Goal: Transaction & Acquisition: Purchase product/service

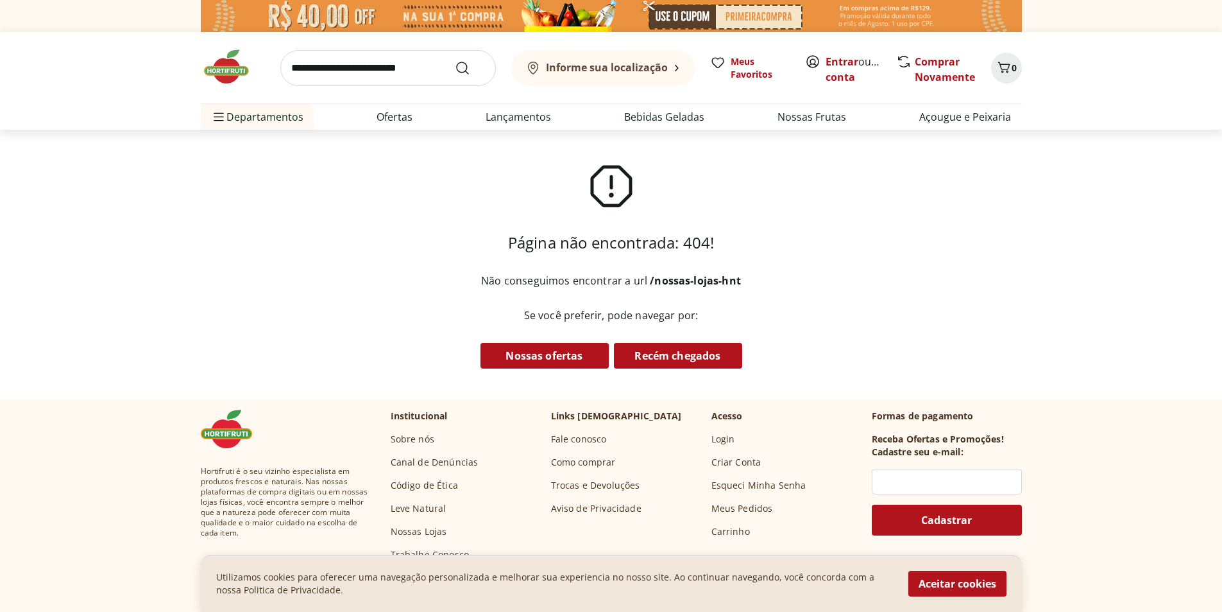
click at [233, 81] on img at bounding box center [233, 66] width 64 height 38
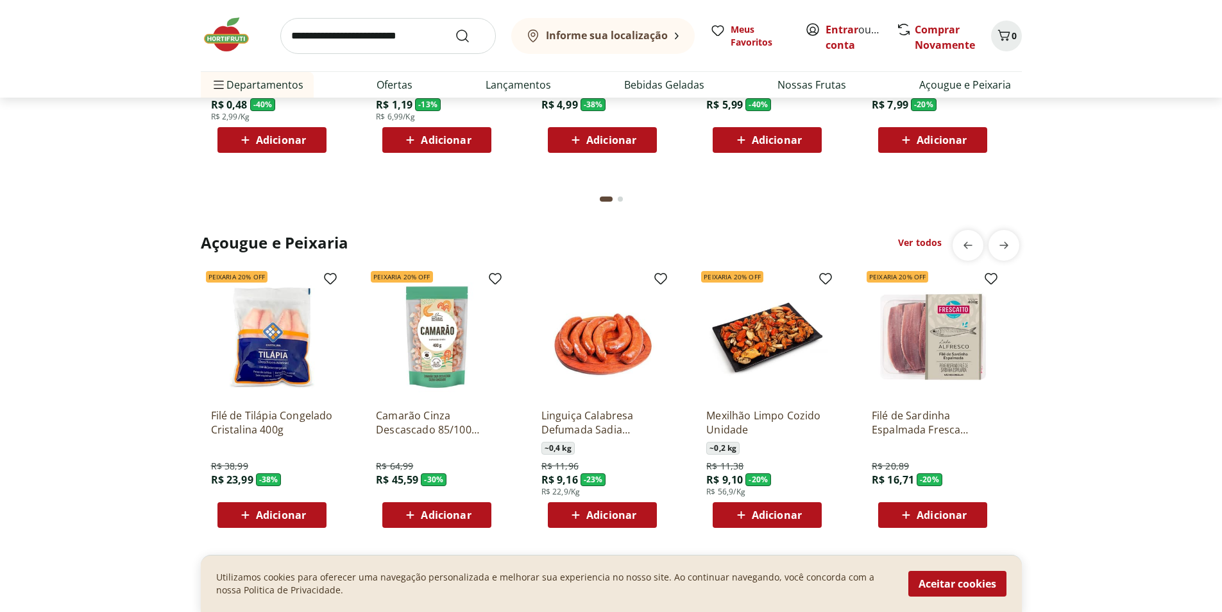
scroll to position [1283, 0]
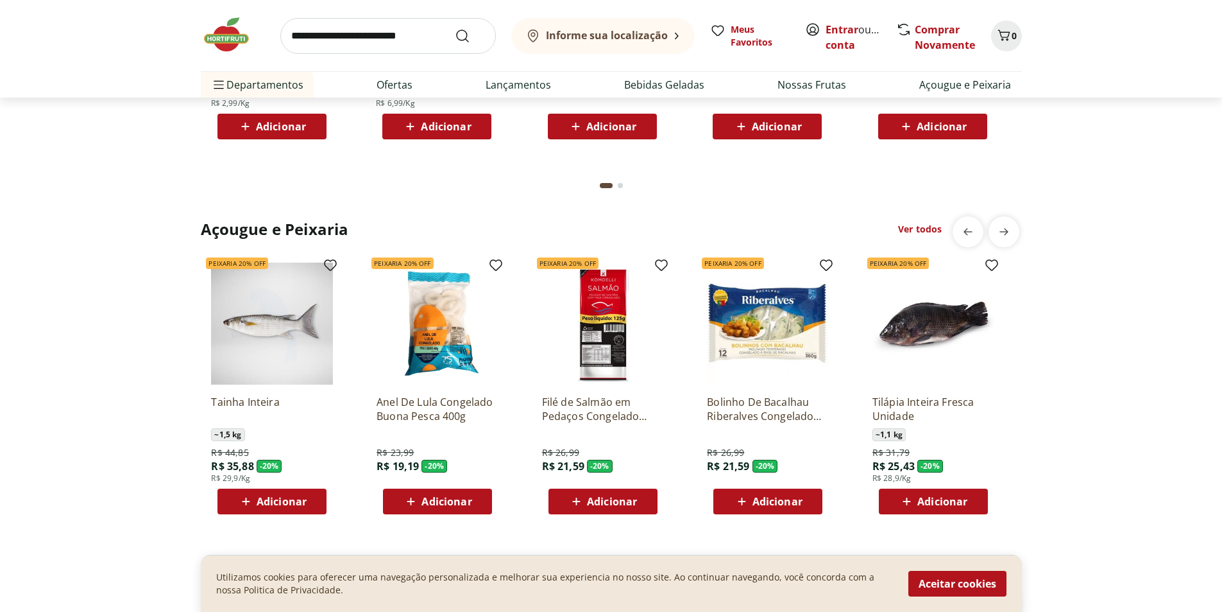
scroll to position [1476, 0]
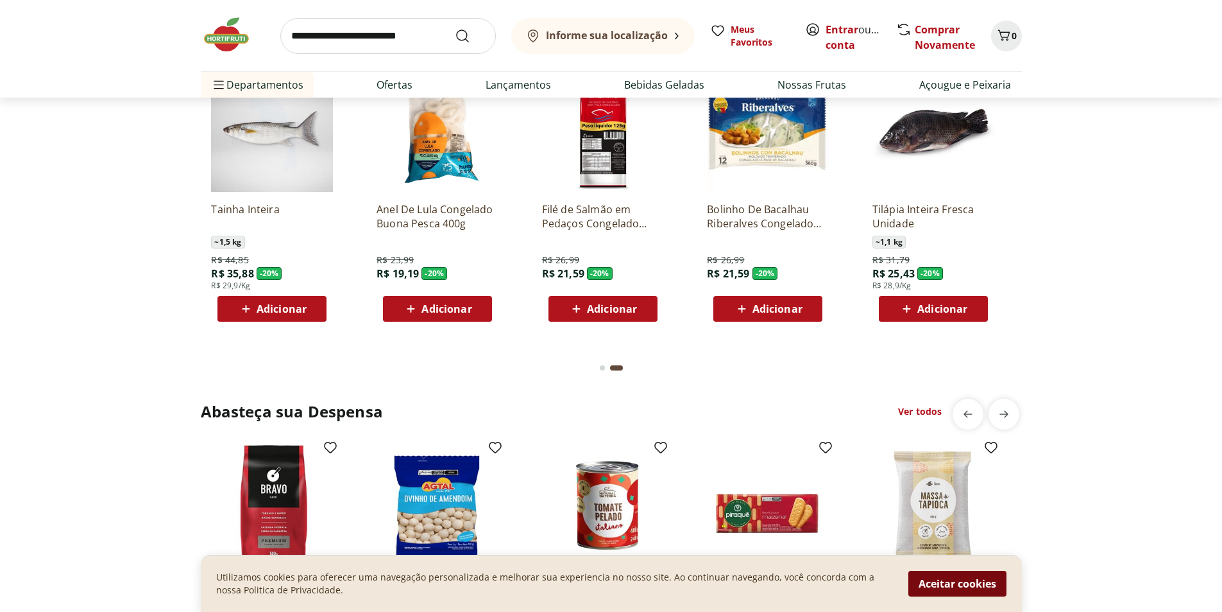
click at [988, 588] on button "Aceitar cookies" at bounding box center [958, 583] width 98 height 26
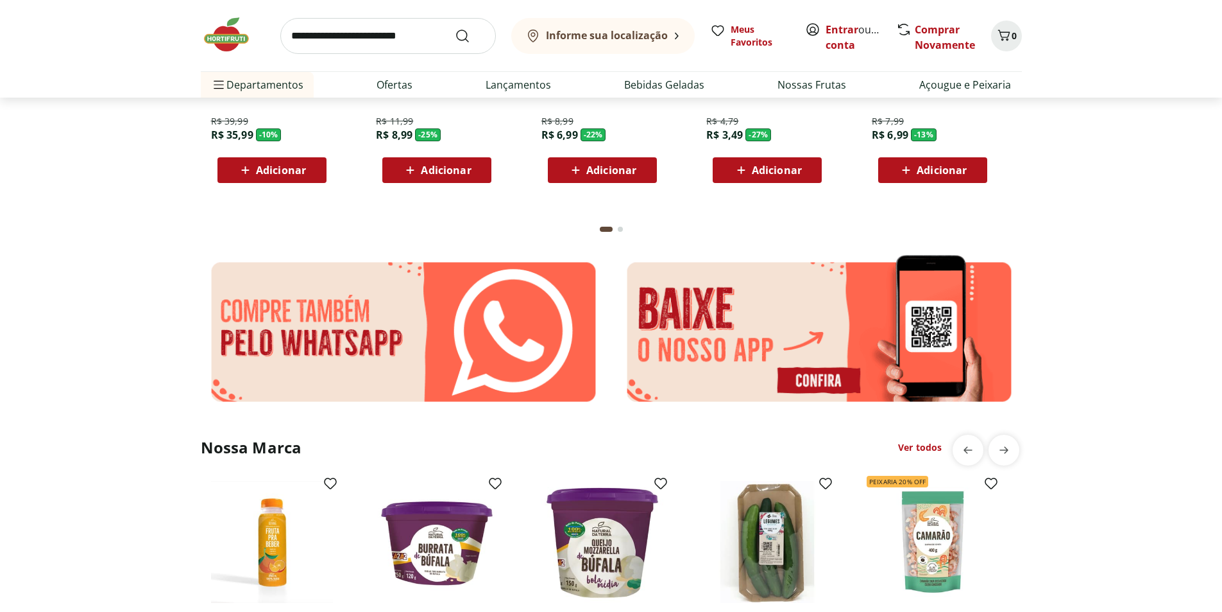
scroll to position [2182, 0]
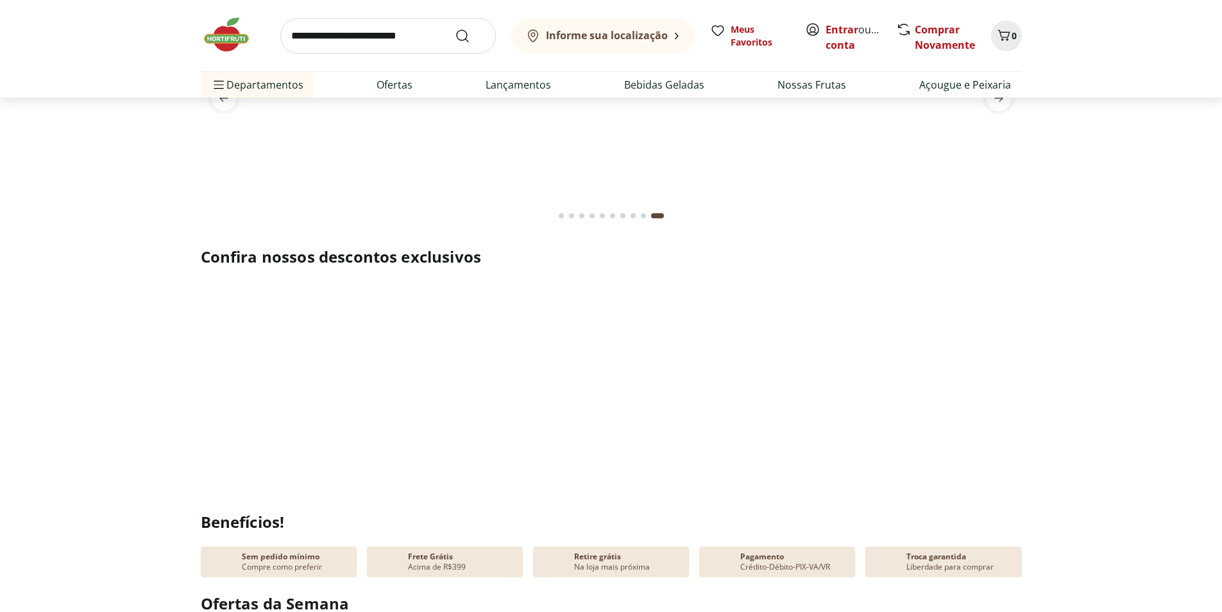
scroll to position [0, 0]
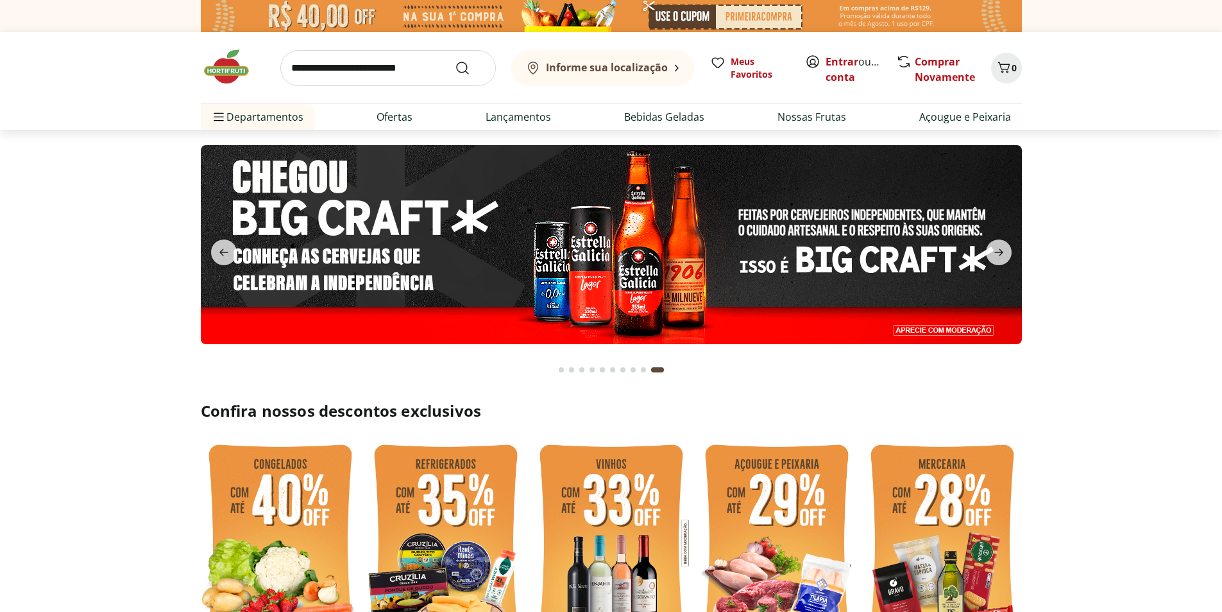
click at [610, 73] on b "Informe sua localização" at bounding box center [607, 67] width 122 height 14
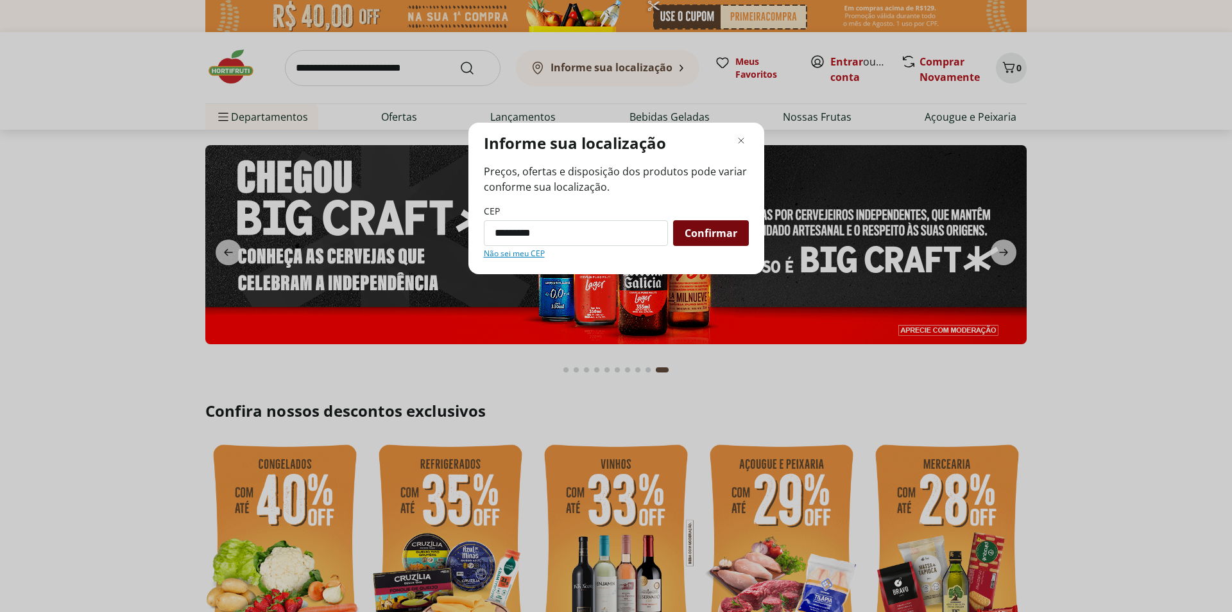
type input "*********"
click at [699, 240] on div "Confirmar" at bounding box center [711, 233] width 76 height 26
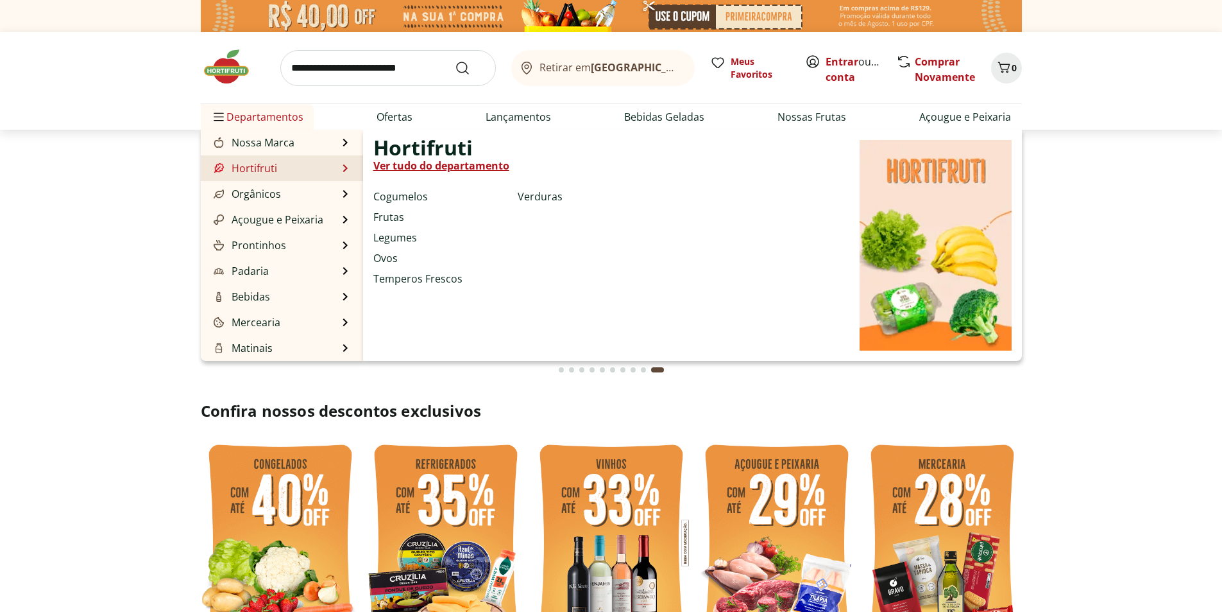
click at [288, 165] on li "Hortifruti Hortifruti Ver tudo do departamento Cogumelos Frutas Legumes Ovos Te…" at bounding box center [282, 168] width 162 height 26
click at [401, 194] on link "Cogumelos" at bounding box center [400, 196] width 55 height 15
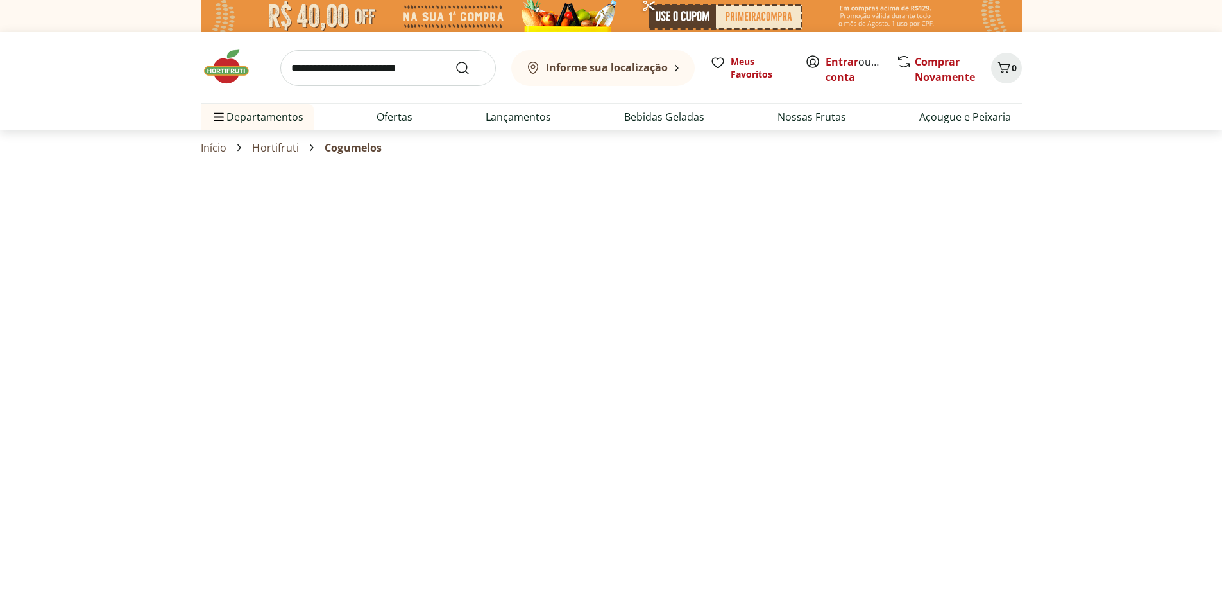
select select "**********"
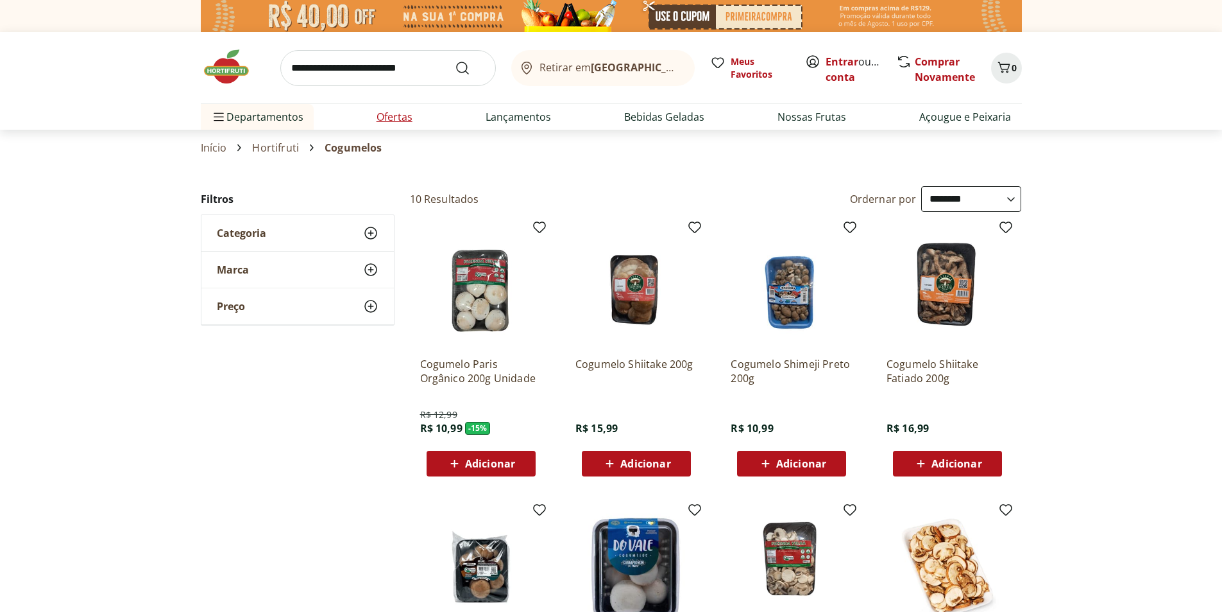
click at [407, 117] on link "Ofertas" at bounding box center [395, 116] width 36 height 15
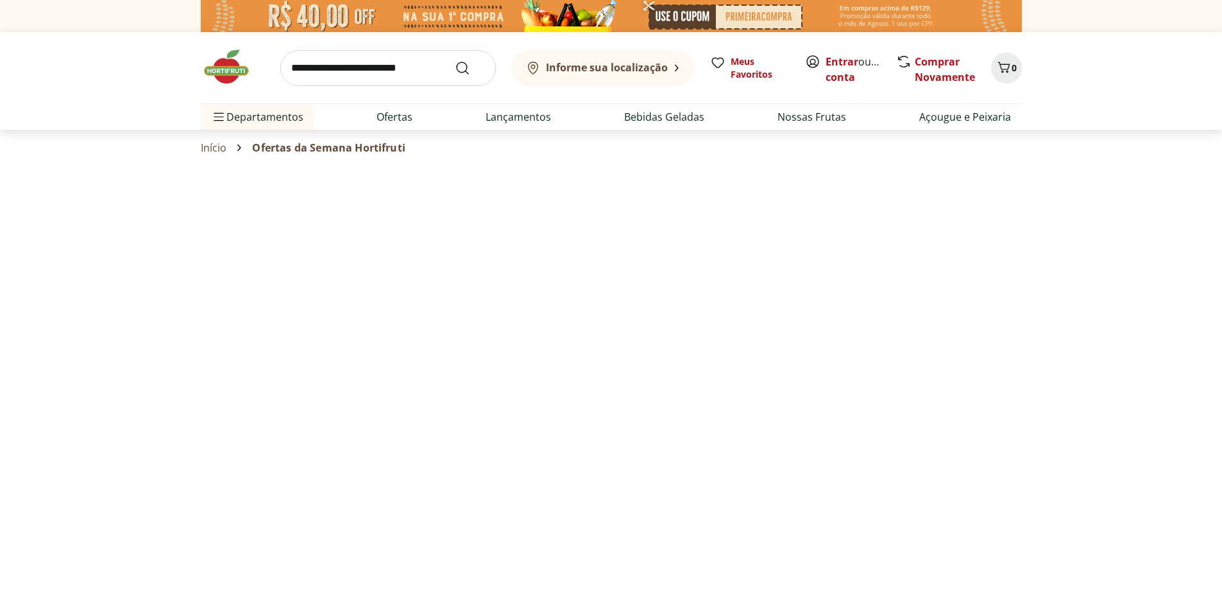
select select "**********"
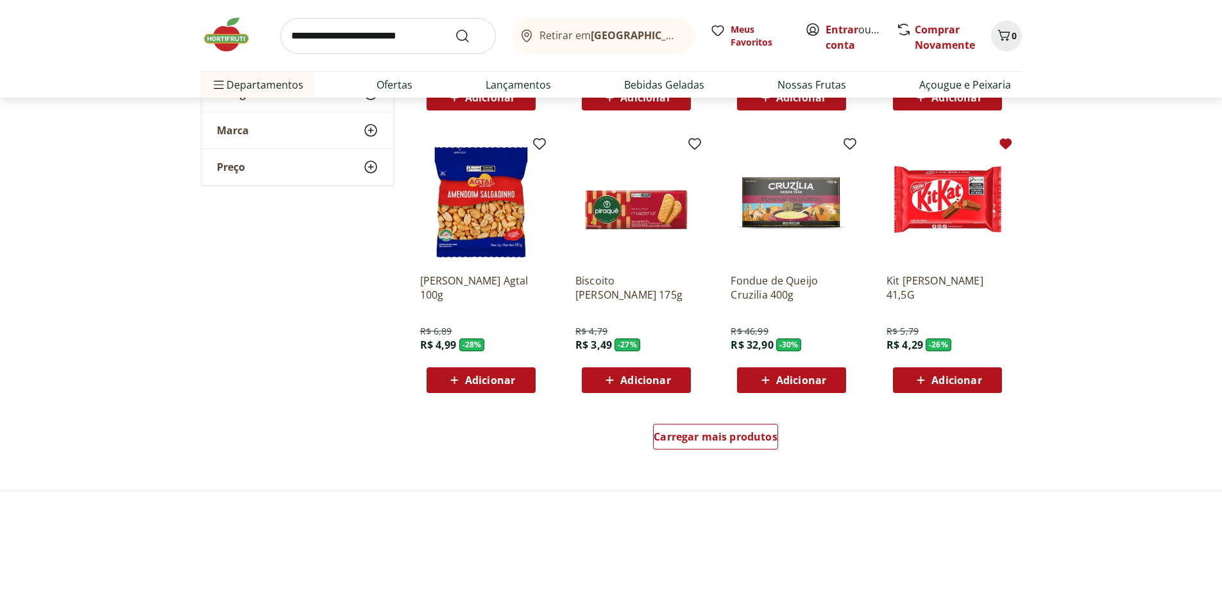
scroll to position [706, 0]
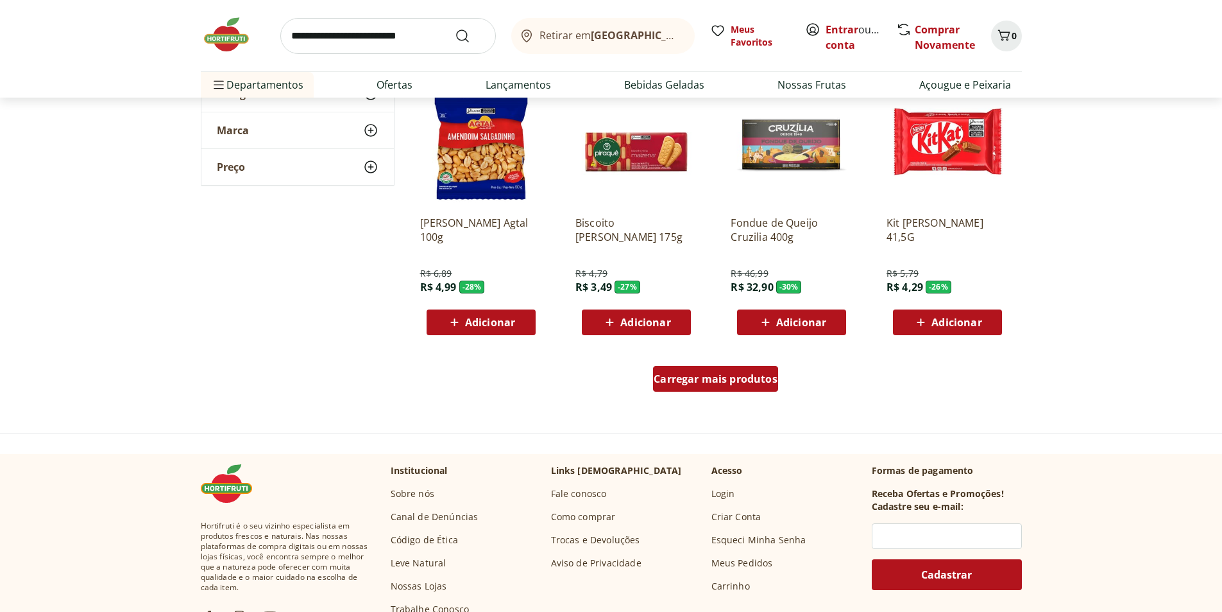
click at [718, 382] on span "Carregar mais produtos" at bounding box center [716, 378] width 124 height 10
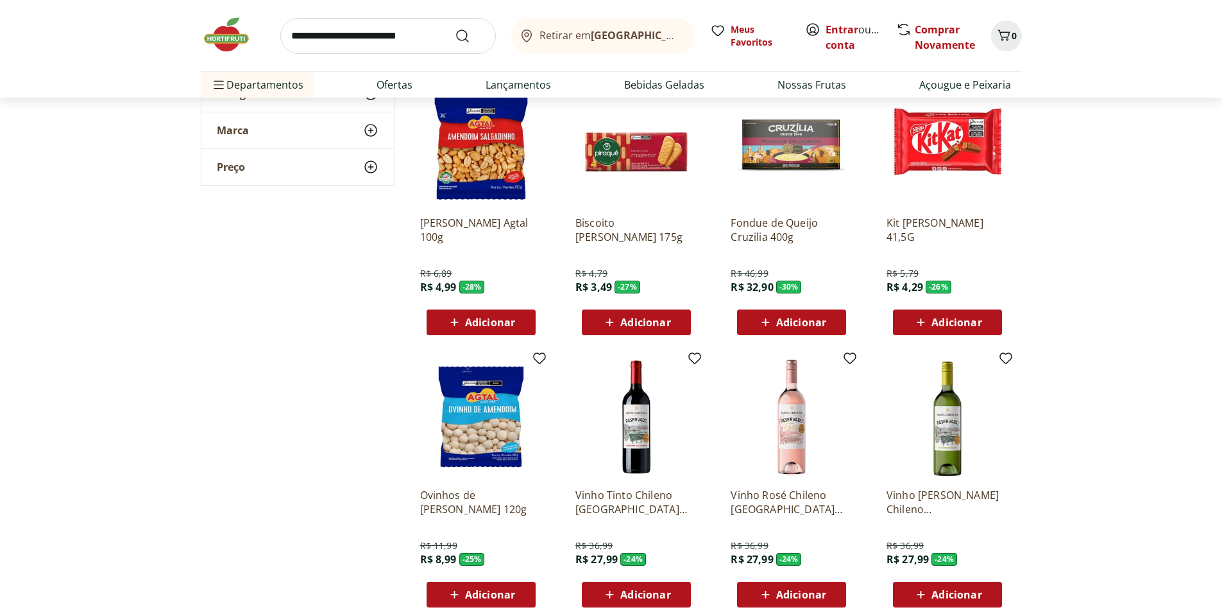
scroll to position [1027, 0]
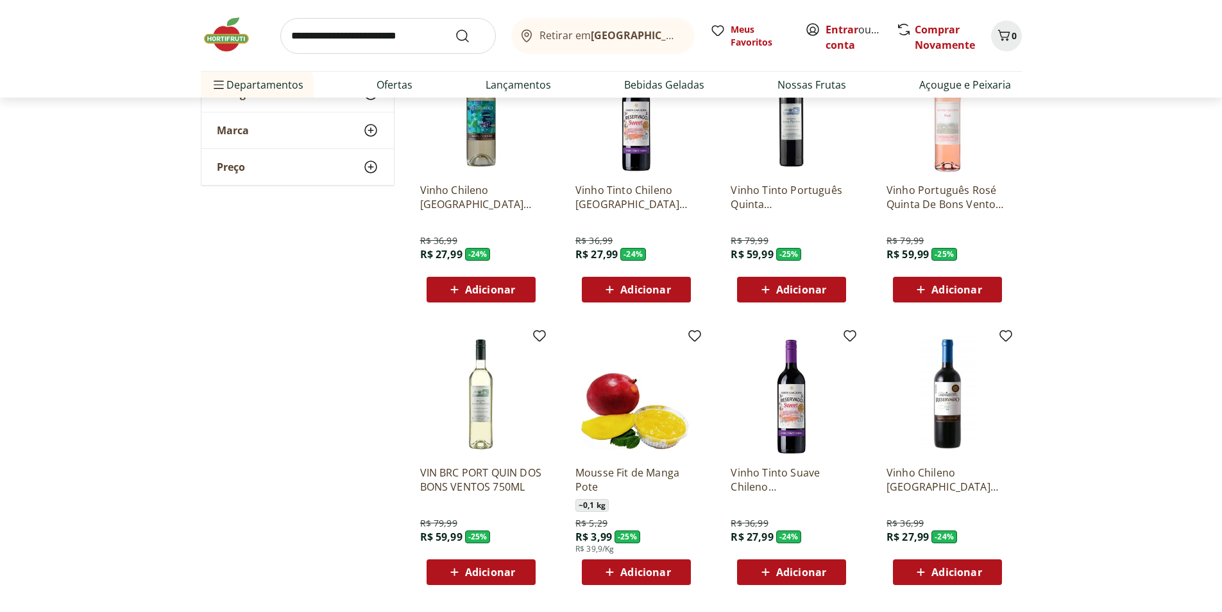
scroll to position [1476, 0]
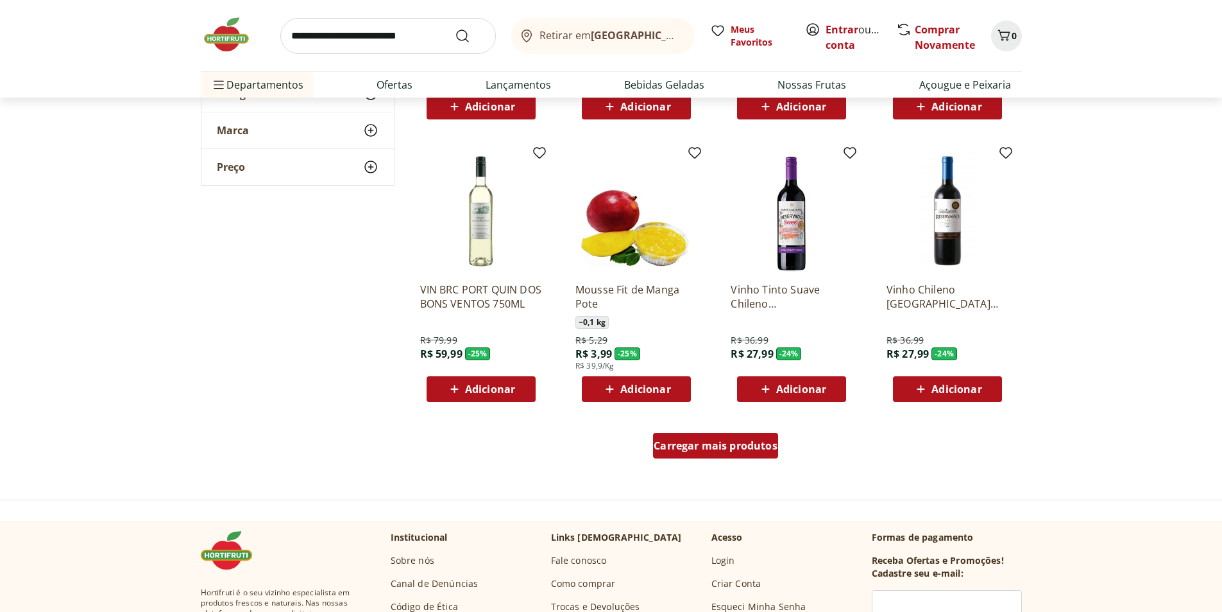
click at [733, 440] on span "Carregar mais produtos" at bounding box center [716, 445] width 124 height 10
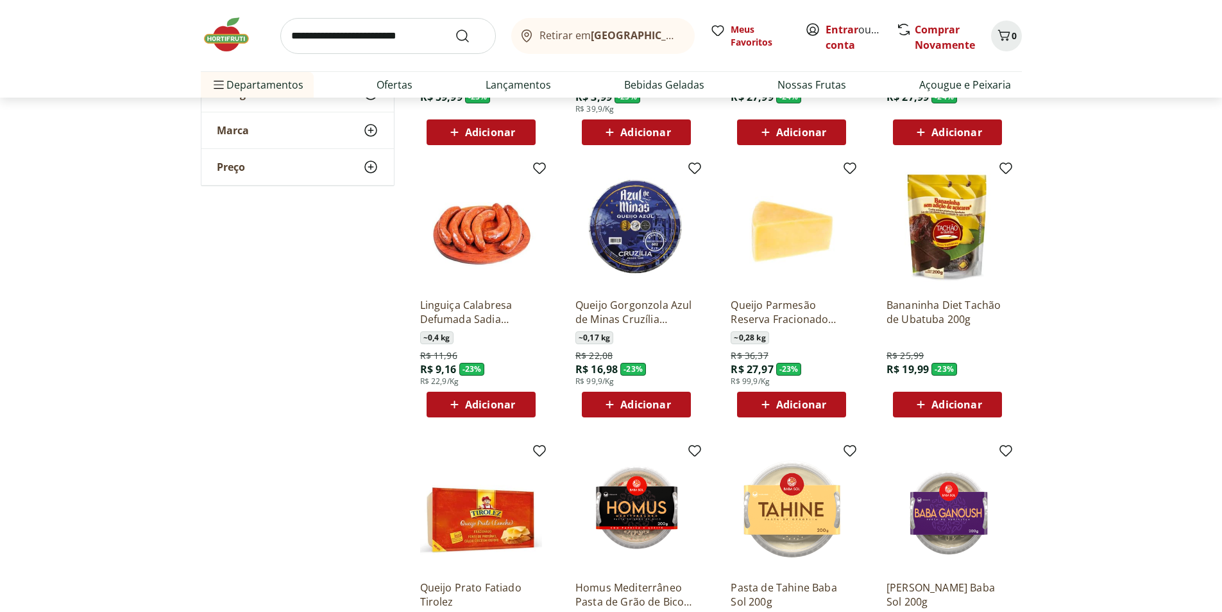
scroll to position [1989, 0]
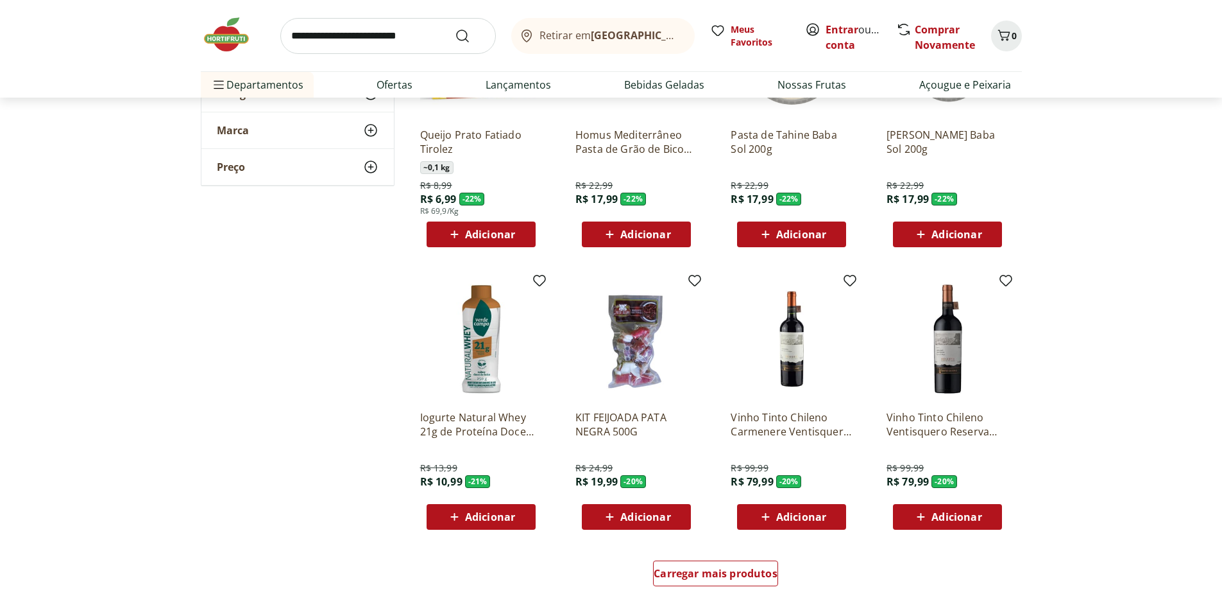
scroll to position [2053, 0]
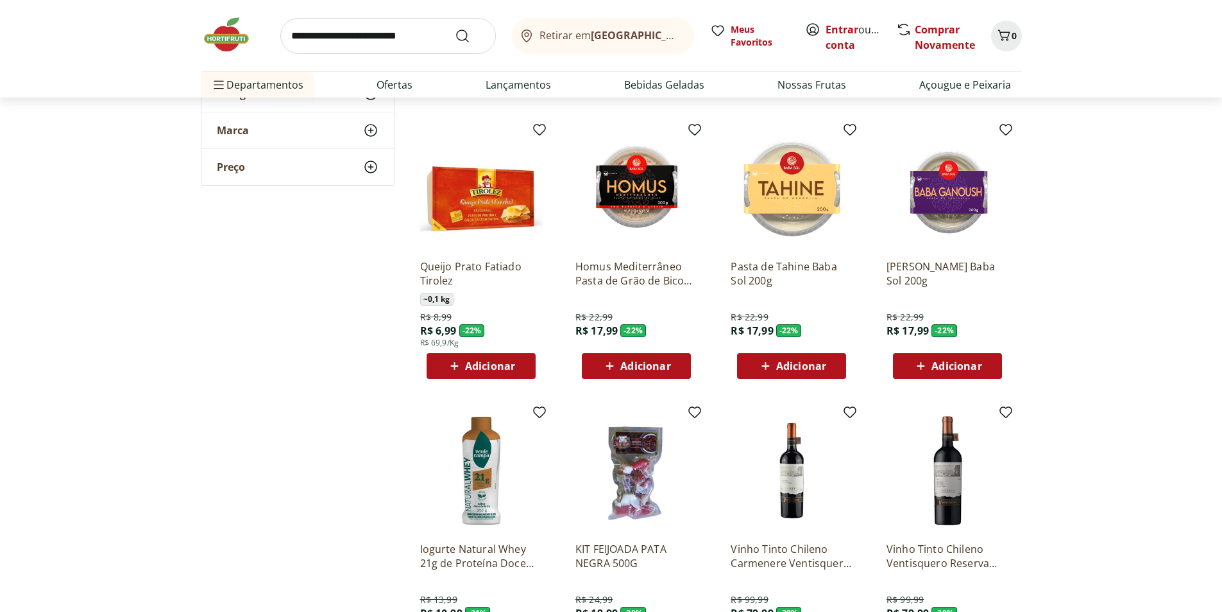
click at [796, 361] on span "Adicionar" at bounding box center [801, 366] width 50 height 10
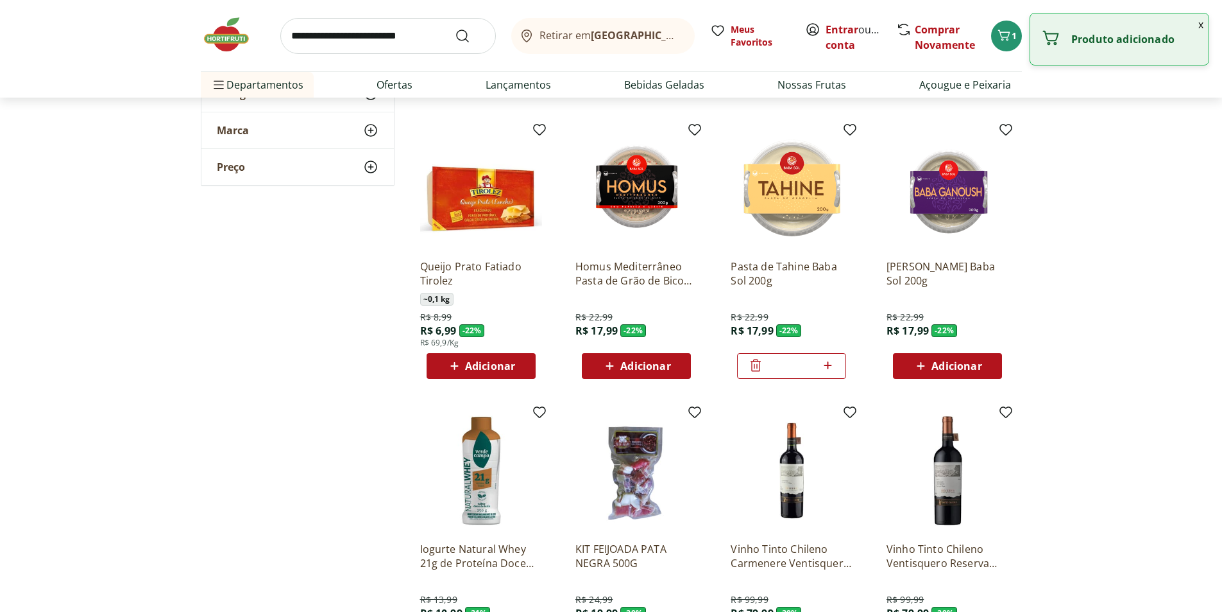
click at [637, 374] on div "Adicionar" at bounding box center [636, 365] width 89 height 23
click at [956, 366] on span "Adicionar" at bounding box center [957, 366] width 50 height 10
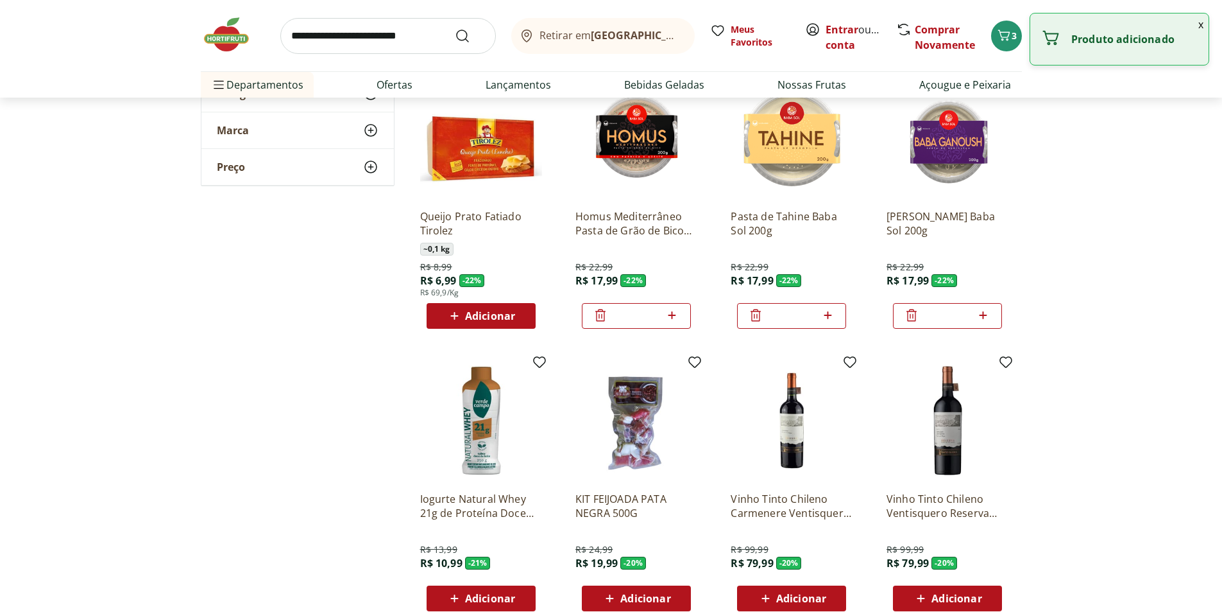
scroll to position [2310, 0]
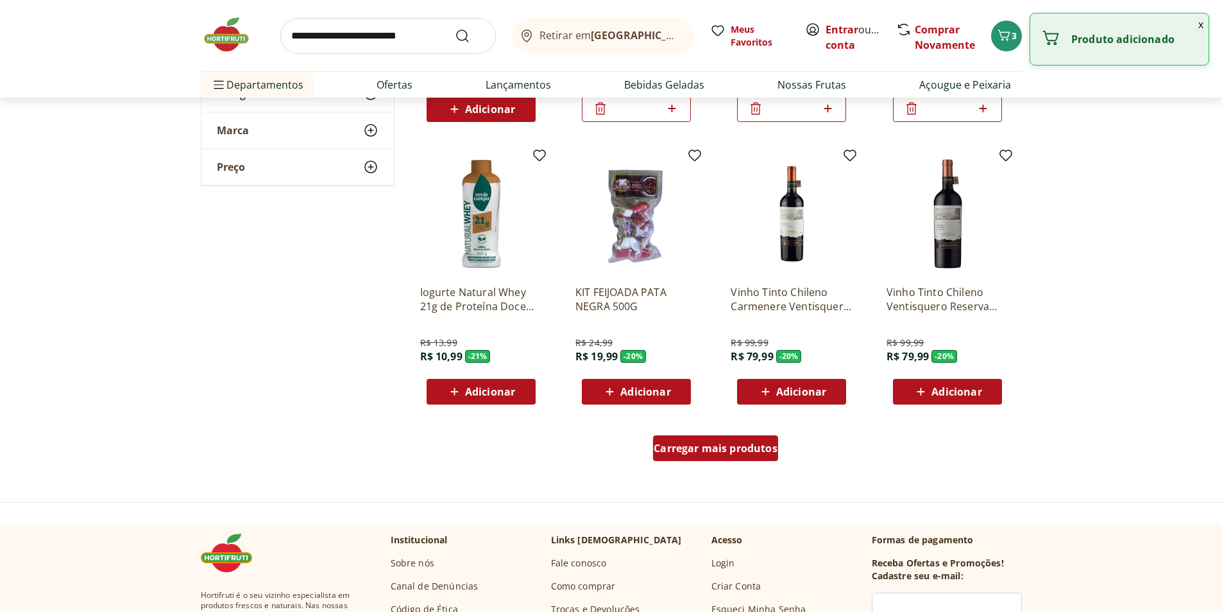
click at [751, 459] on div "Carregar mais produtos" at bounding box center [715, 448] width 125 height 26
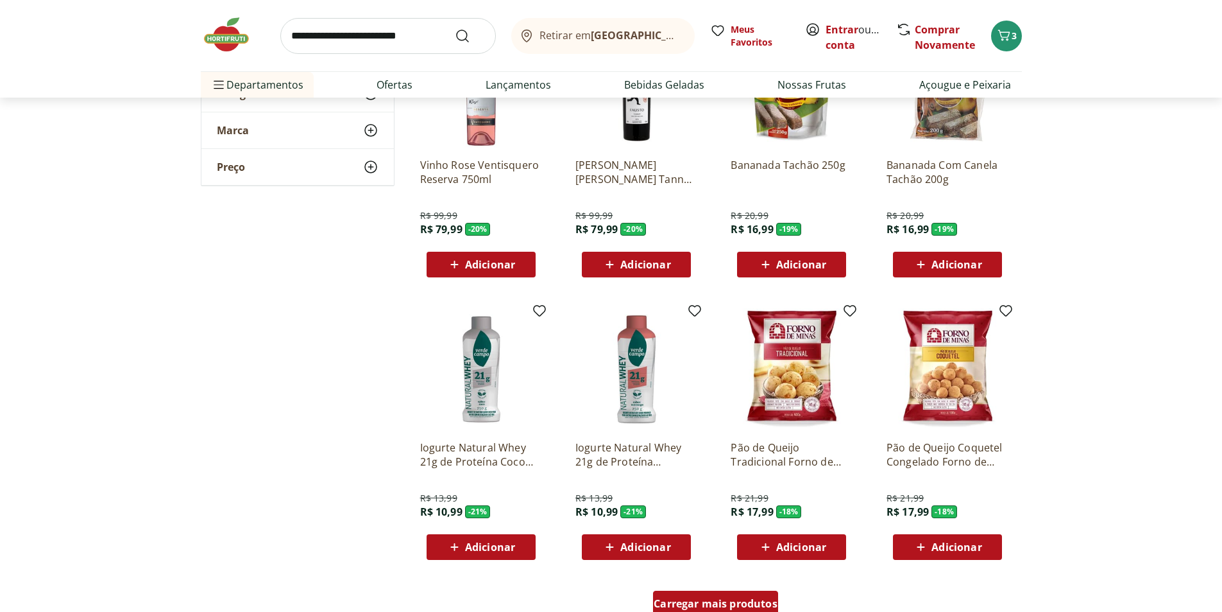
scroll to position [3144, 0]
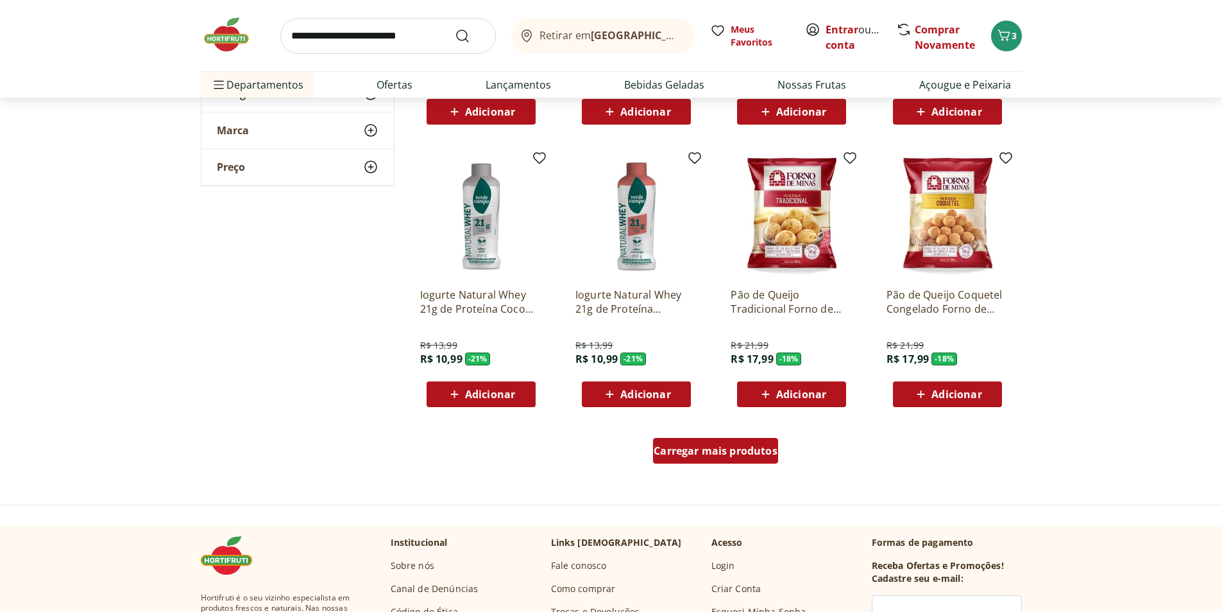
click at [746, 452] on span "Carregar mais produtos" at bounding box center [716, 450] width 124 height 10
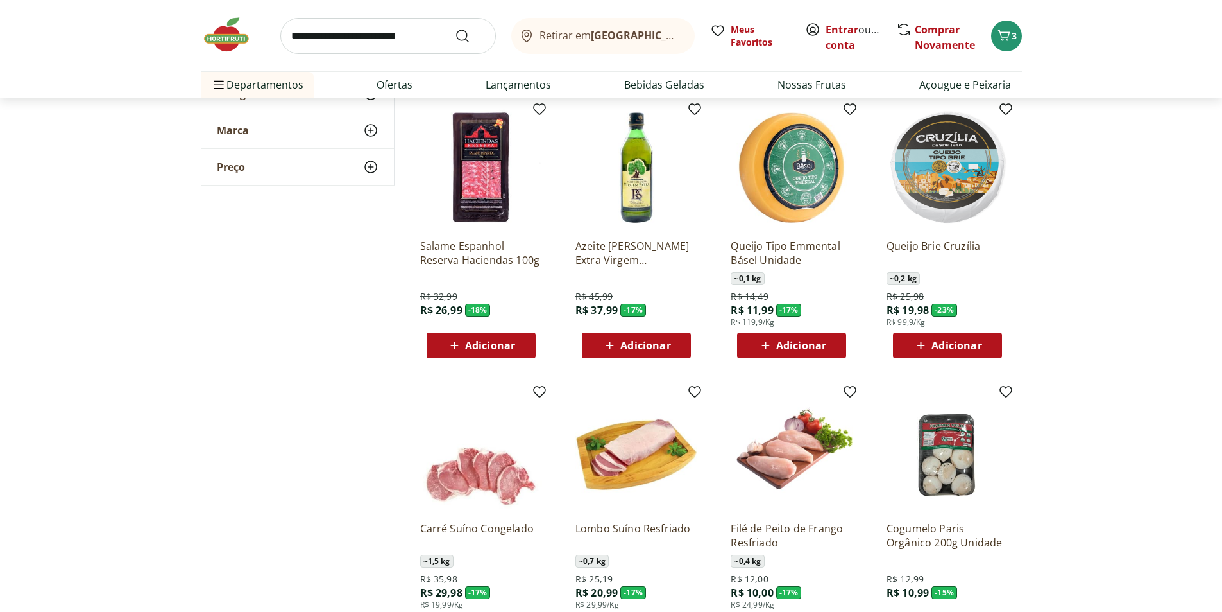
scroll to position [3657, 0]
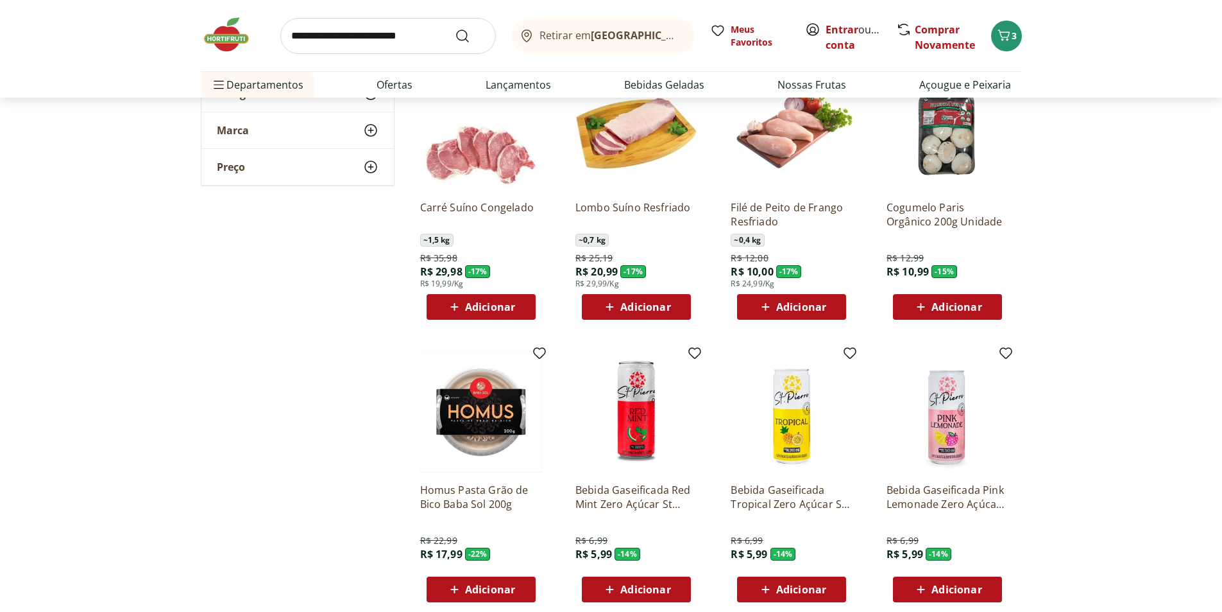
scroll to position [4107, 0]
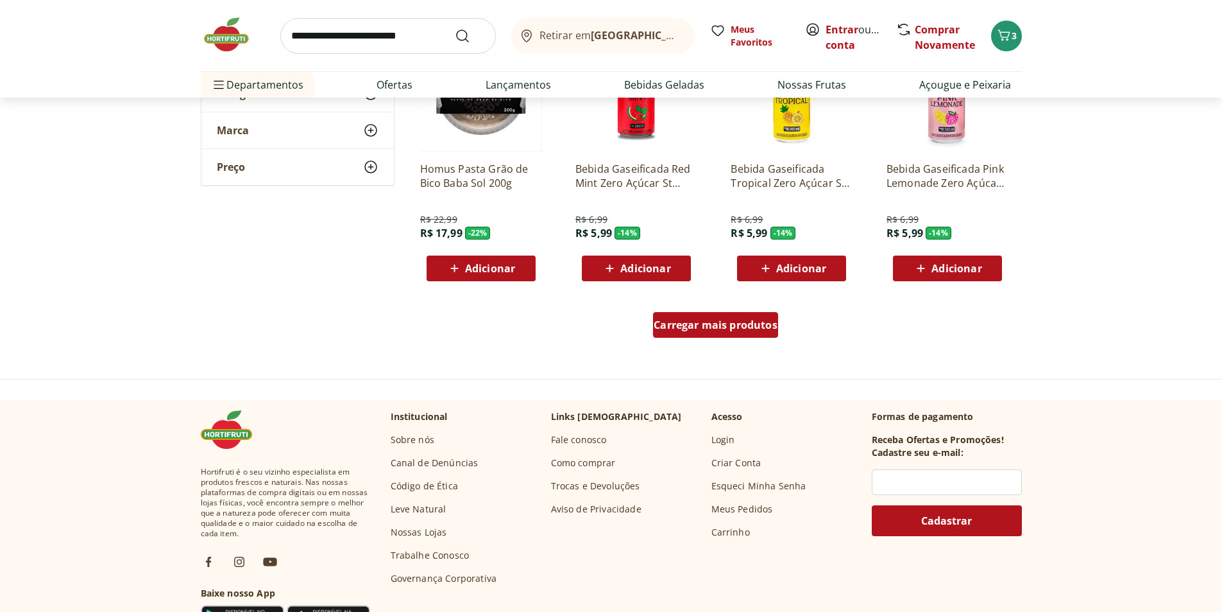
click at [763, 328] on span "Carregar mais produtos" at bounding box center [716, 325] width 124 height 10
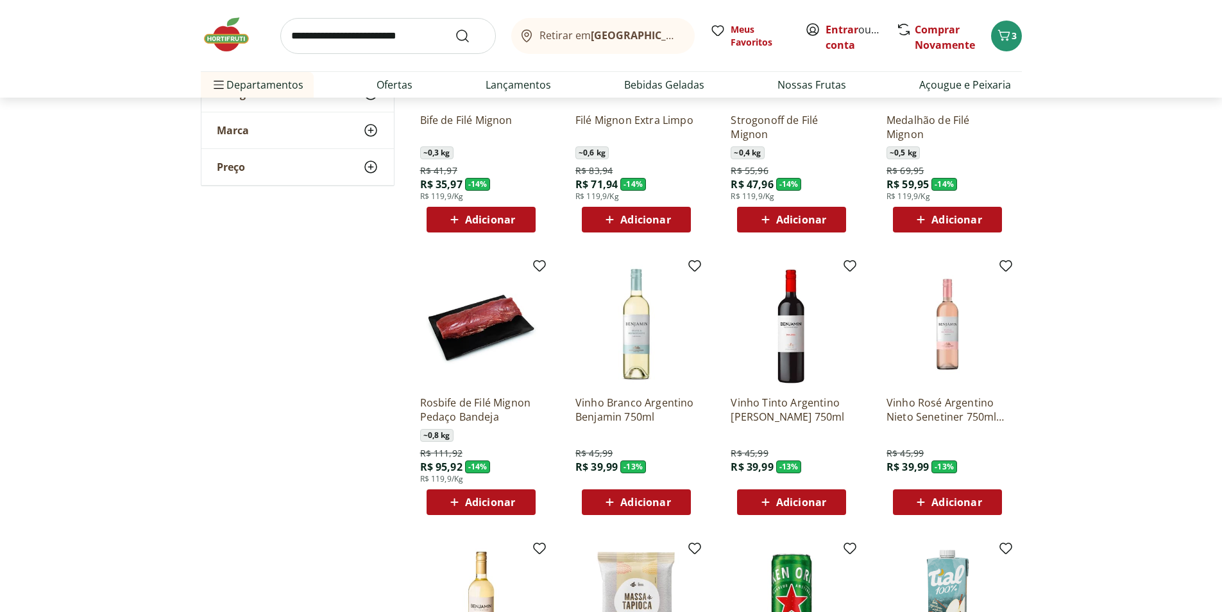
scroll to position [4748, 0]
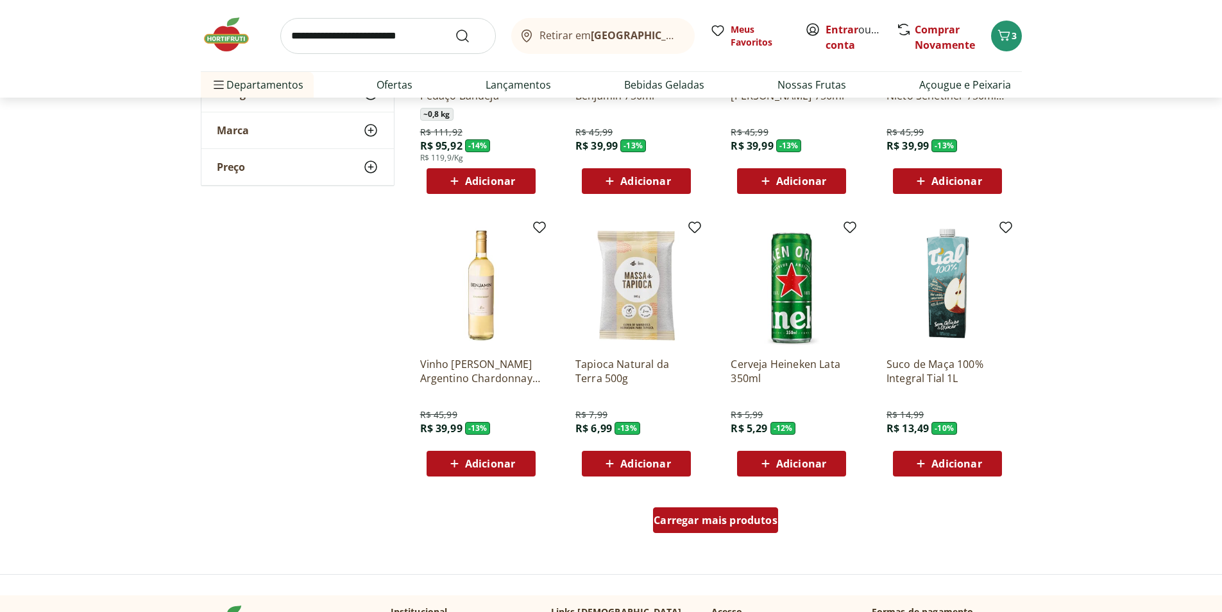
click at [759, 517] on span "Carregar mais produtos" at bounding box center [716, 520] width 124 height 10
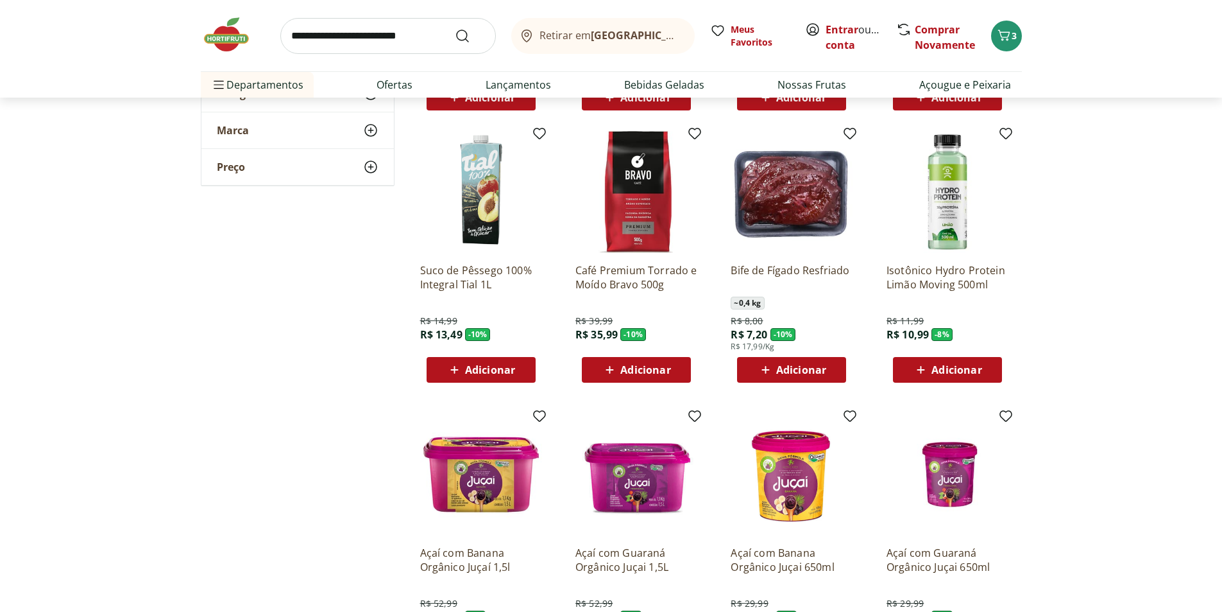
scroll to position [5133, 0]
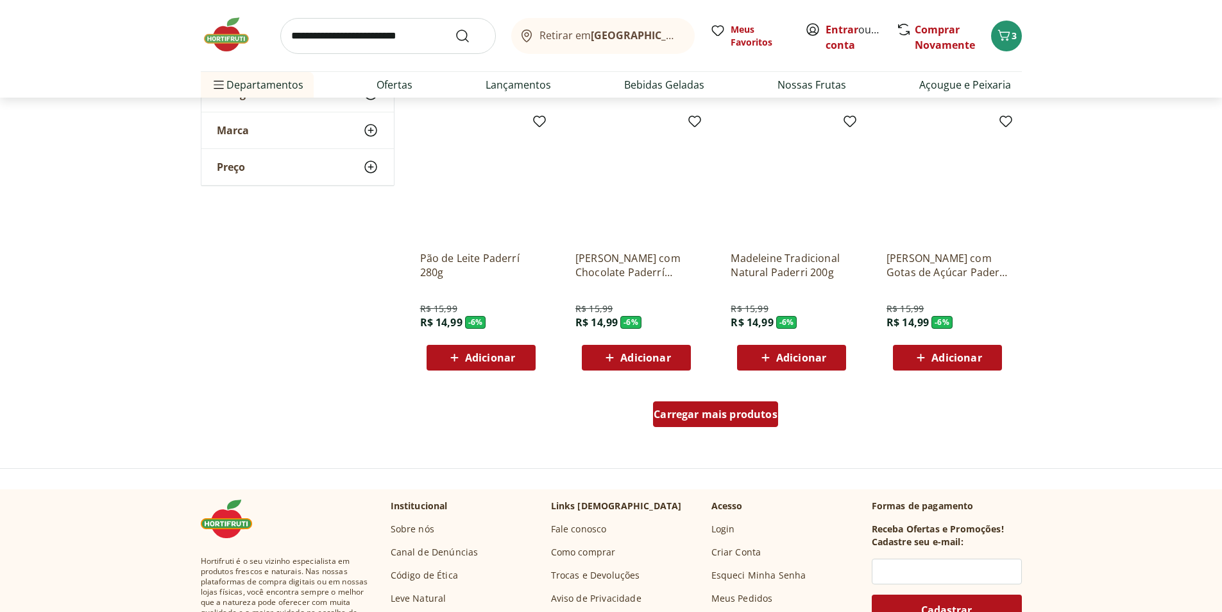
scroll to position [5711, 0]
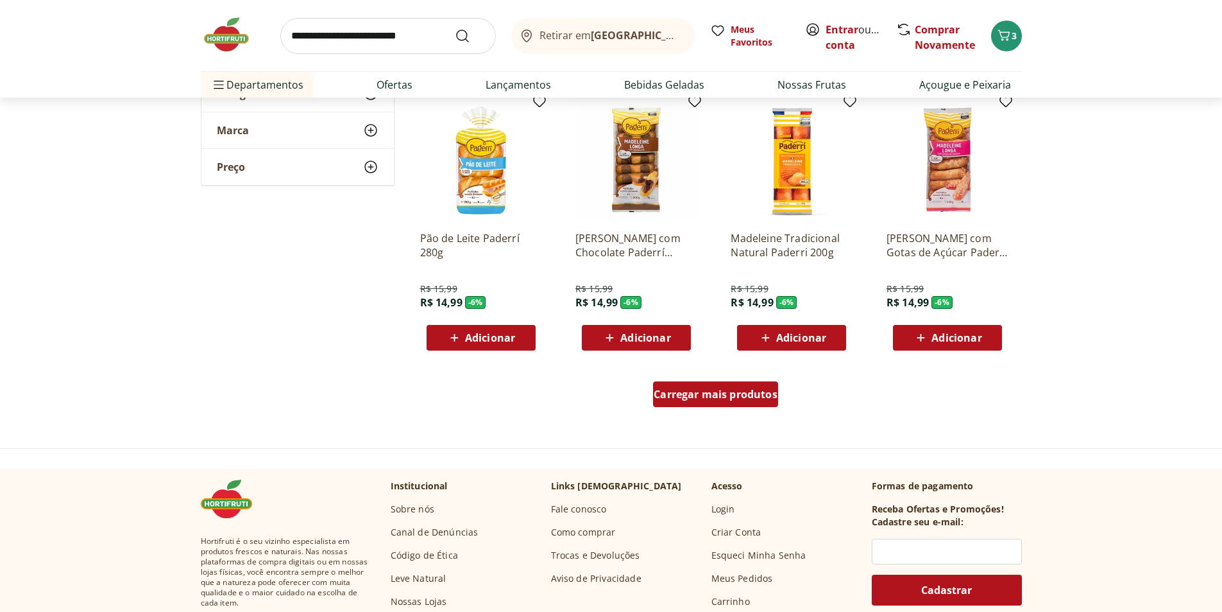
click at [770, 399] on span "Carregar mais produtos" at bounding box center [716, 394] width 124 height 10
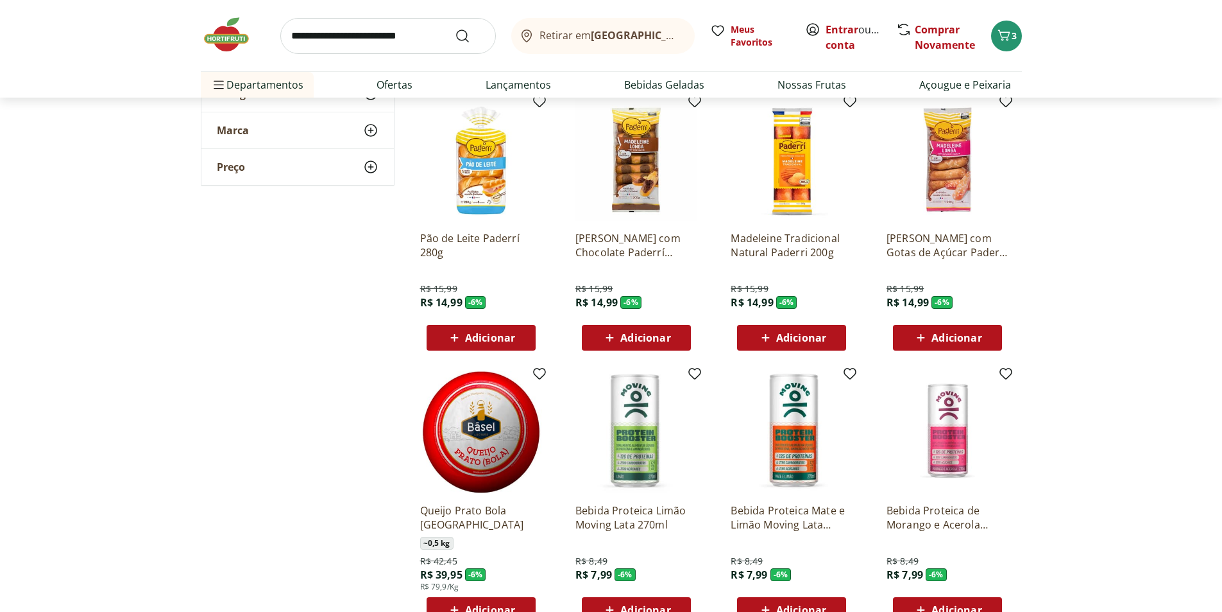
scroll to position [5903, 0]
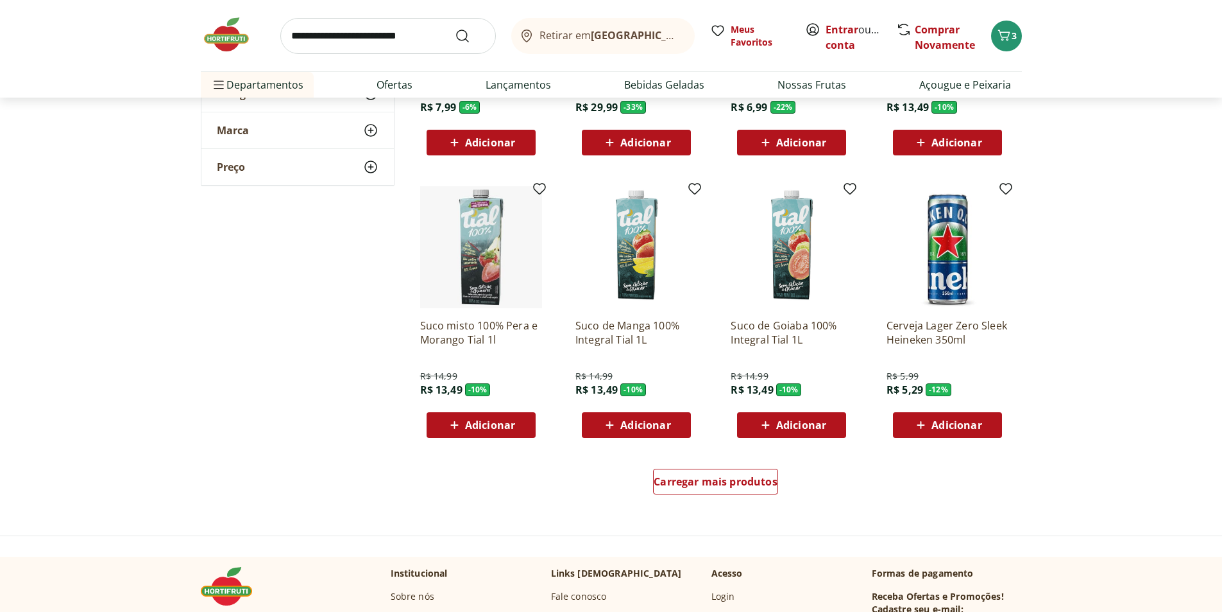
scroll to position [6545, 0]
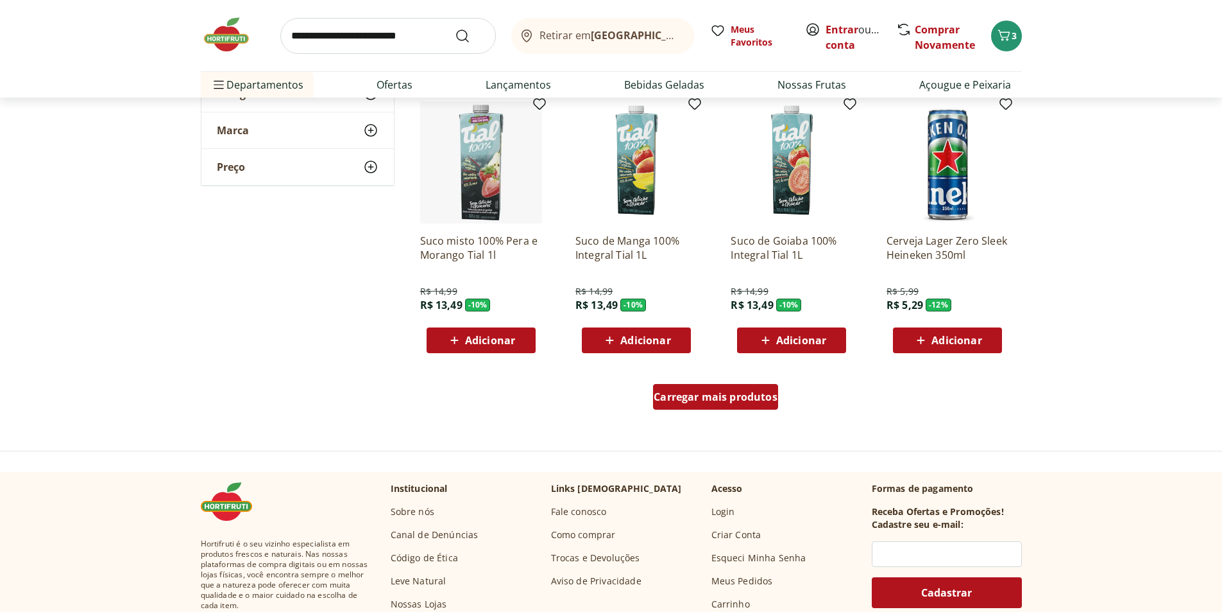
click at [694, 401] on span "Carregar mais produtos" at bounding box center [716, 396] width 124 height 10
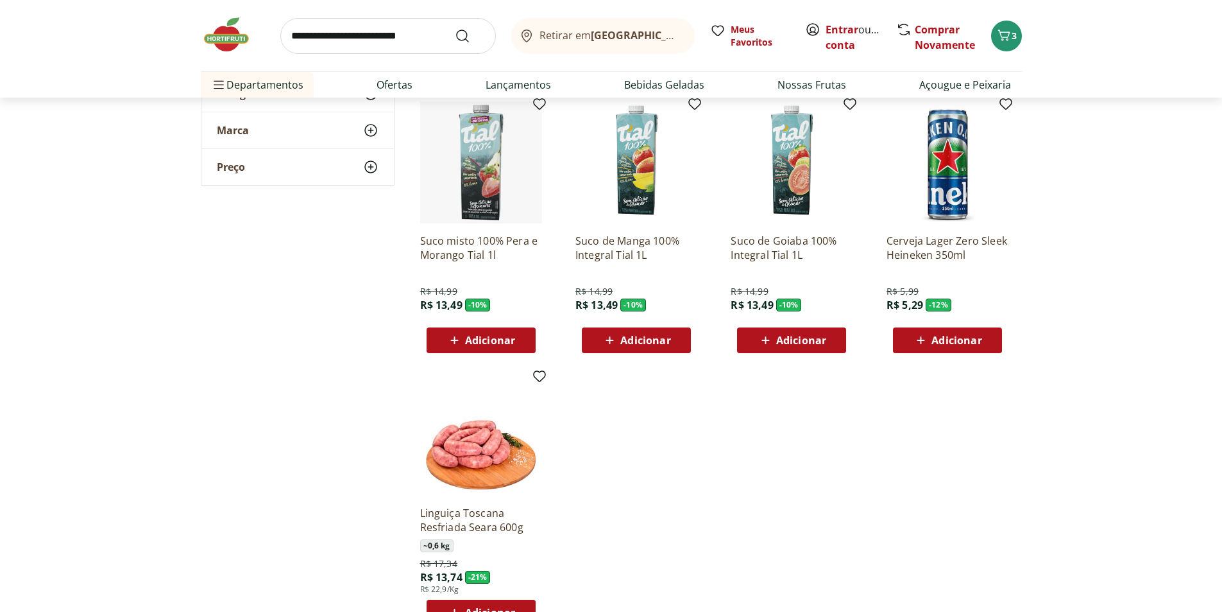
scroll to position [6866, 0]
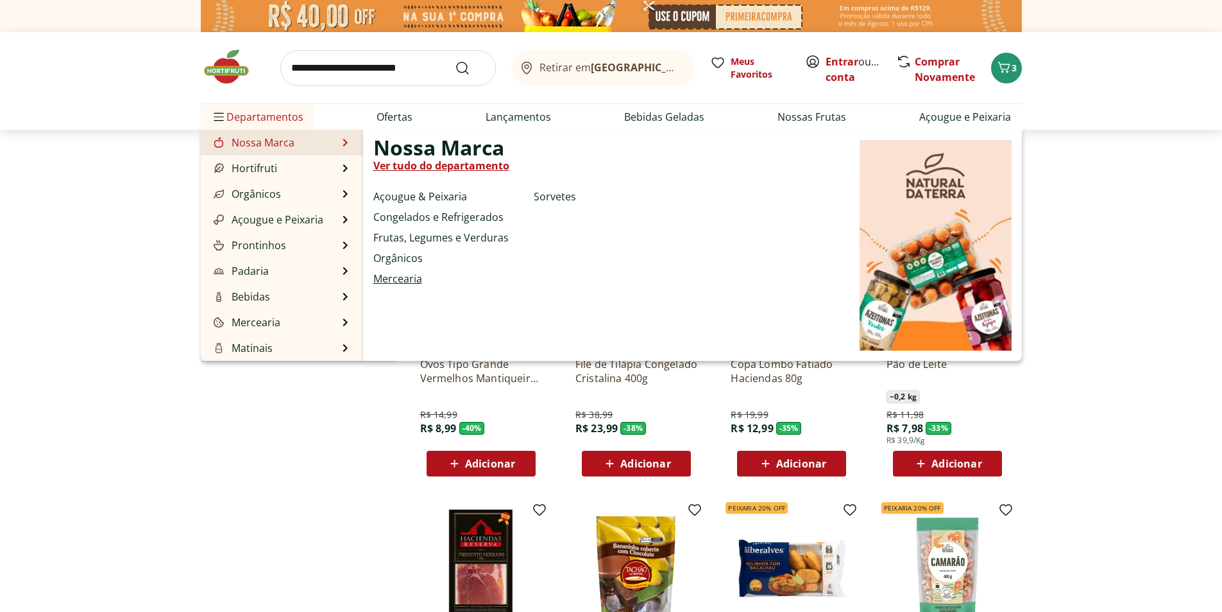
click at [388, 280] on link "Mercearia" at bounding box center [397, 278] width 49 height 15
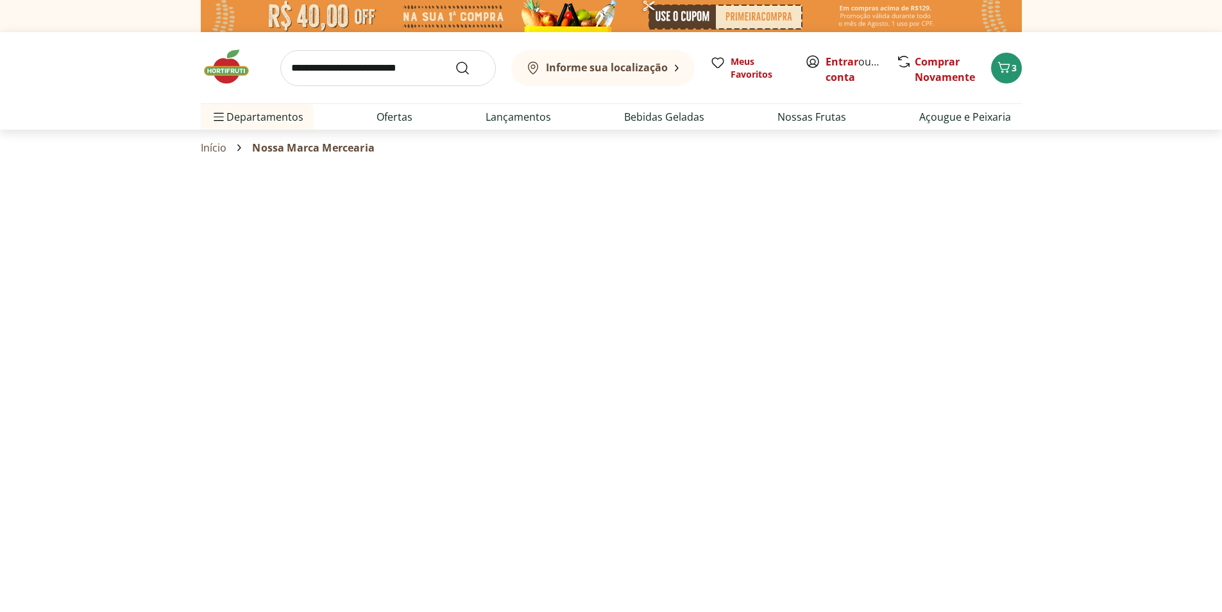
select select "**********"
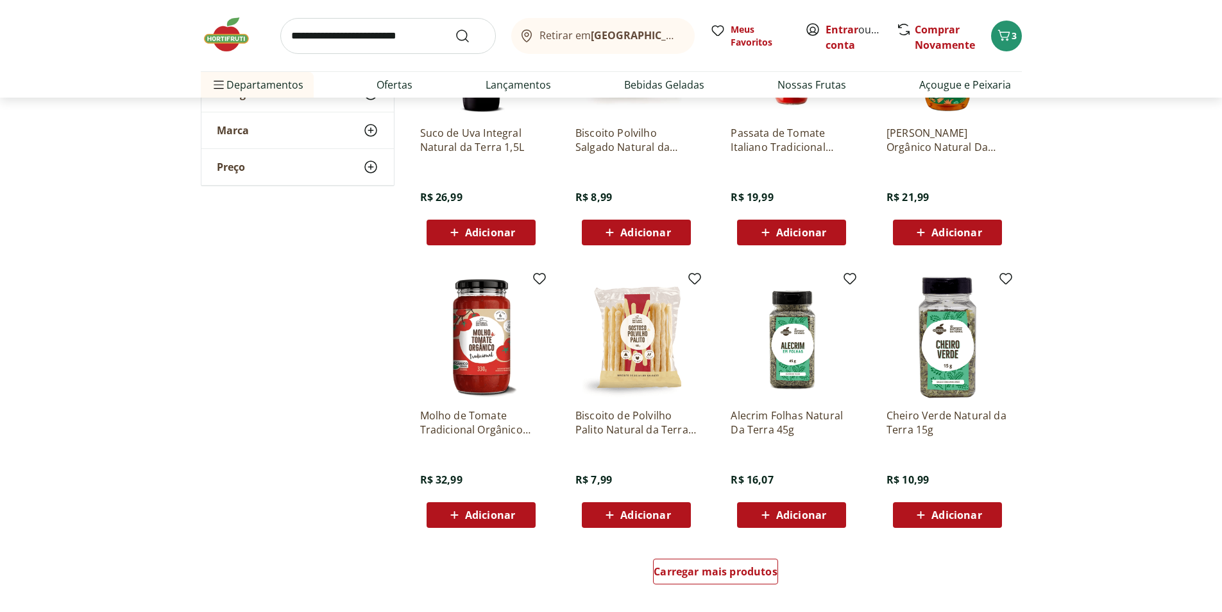
scroll to position [706, 0]
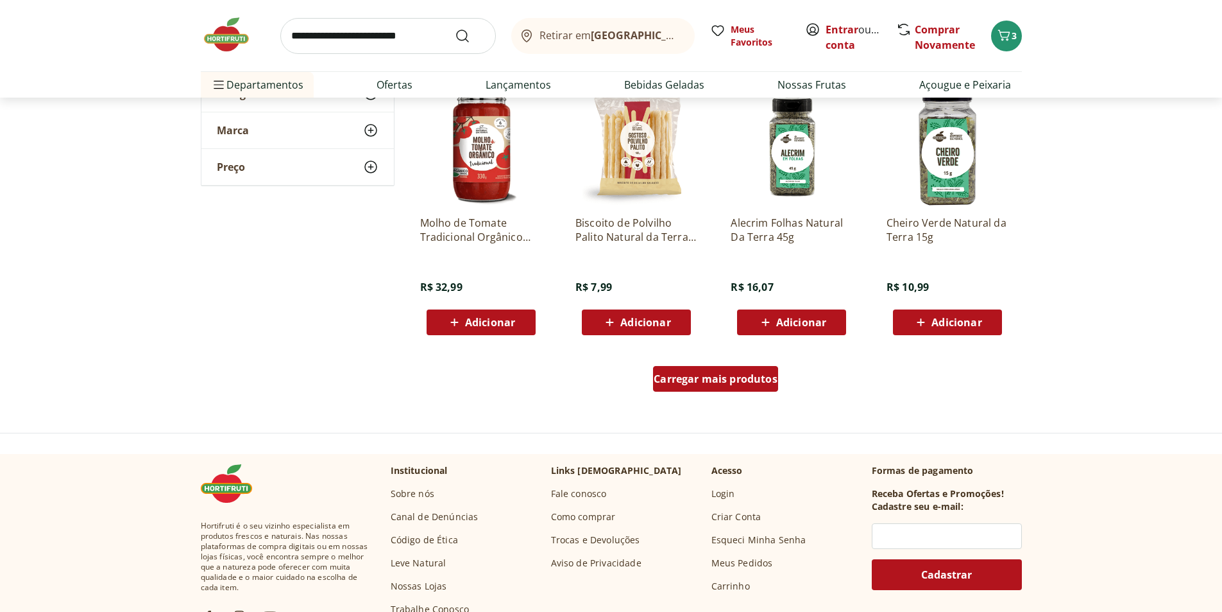
click at [729, 384] on span "Carregar mais produtos" at bounding box center [716, 378] width 124 height 10
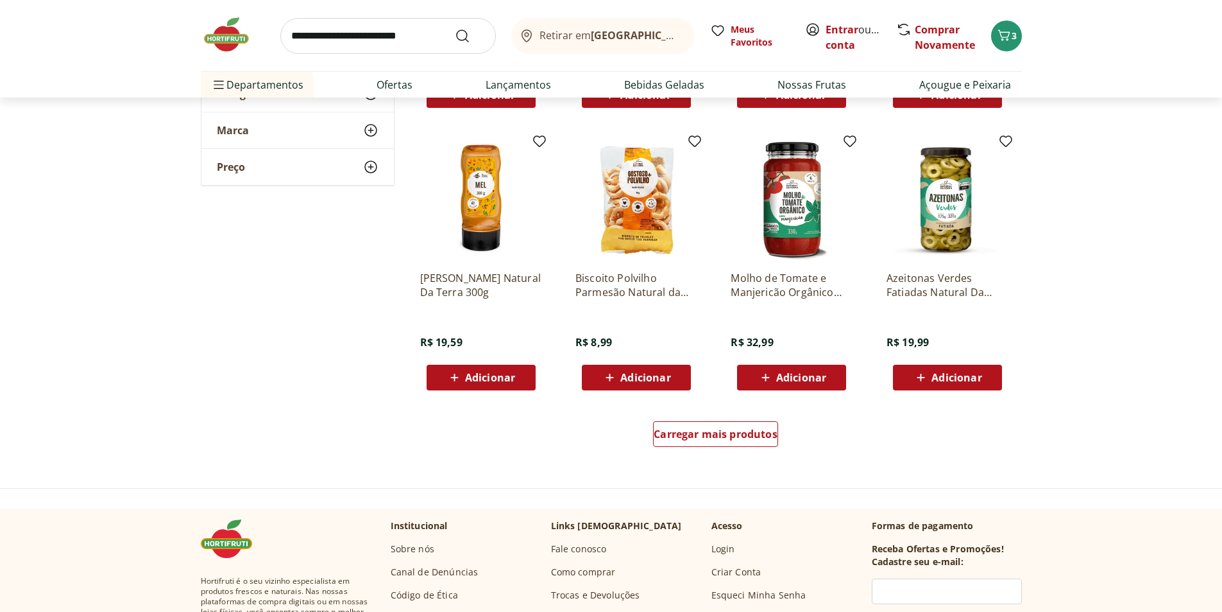
scroll to position [1604, 0]
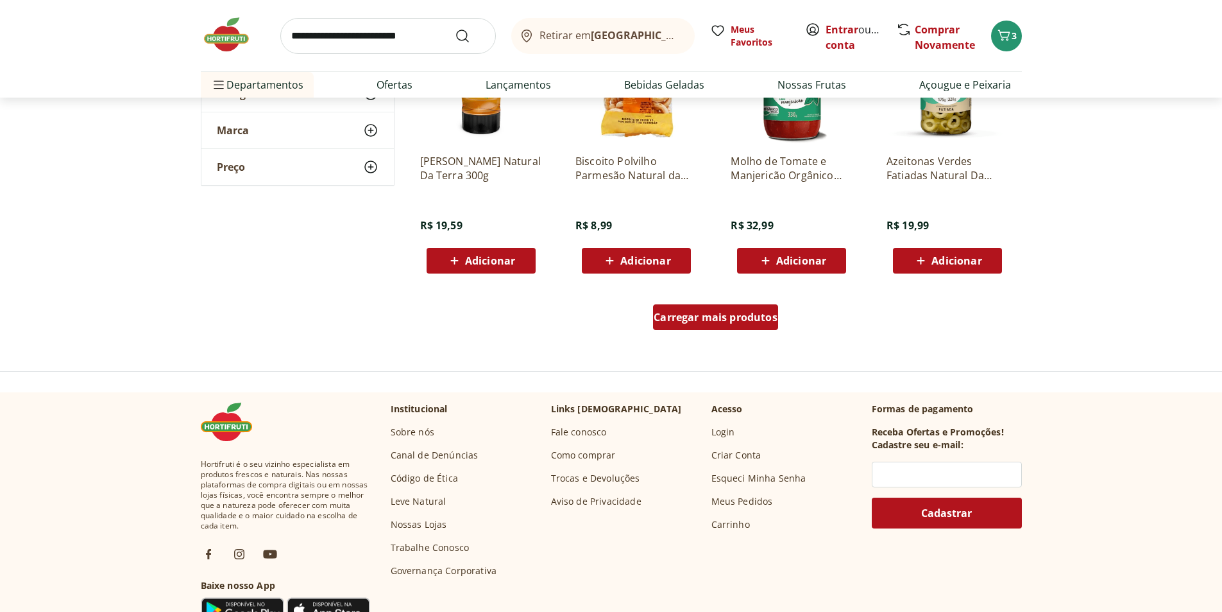
click at [676, 327] on div "Carregar mais produtos" at bounding box center [715, 317] width 125 height 26
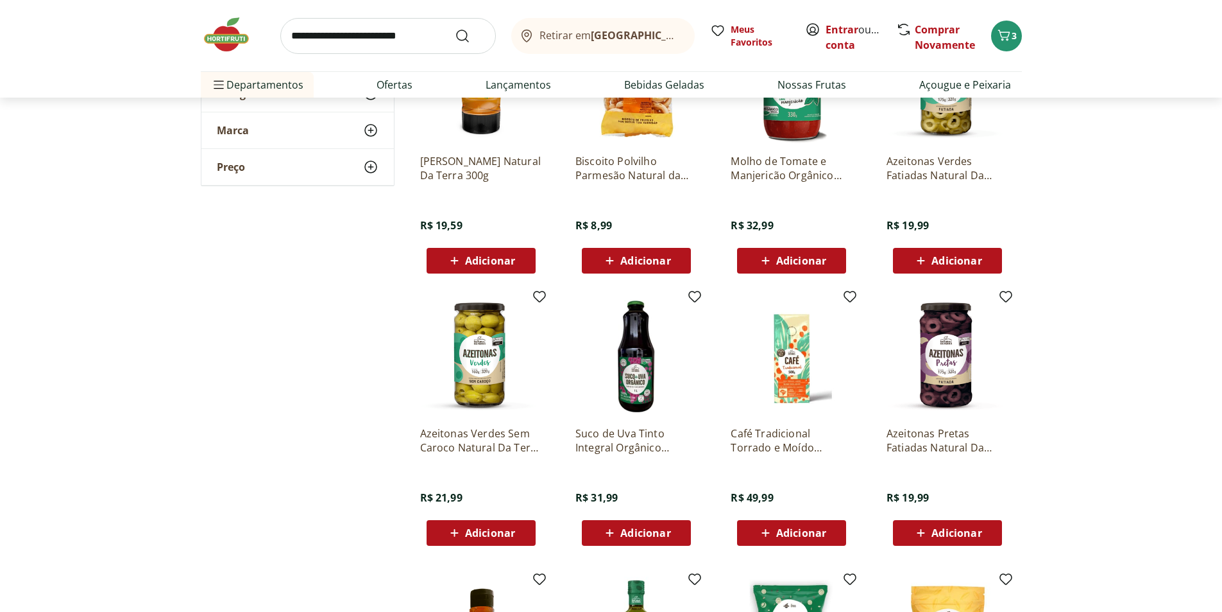
scroll to position [1797, 0]
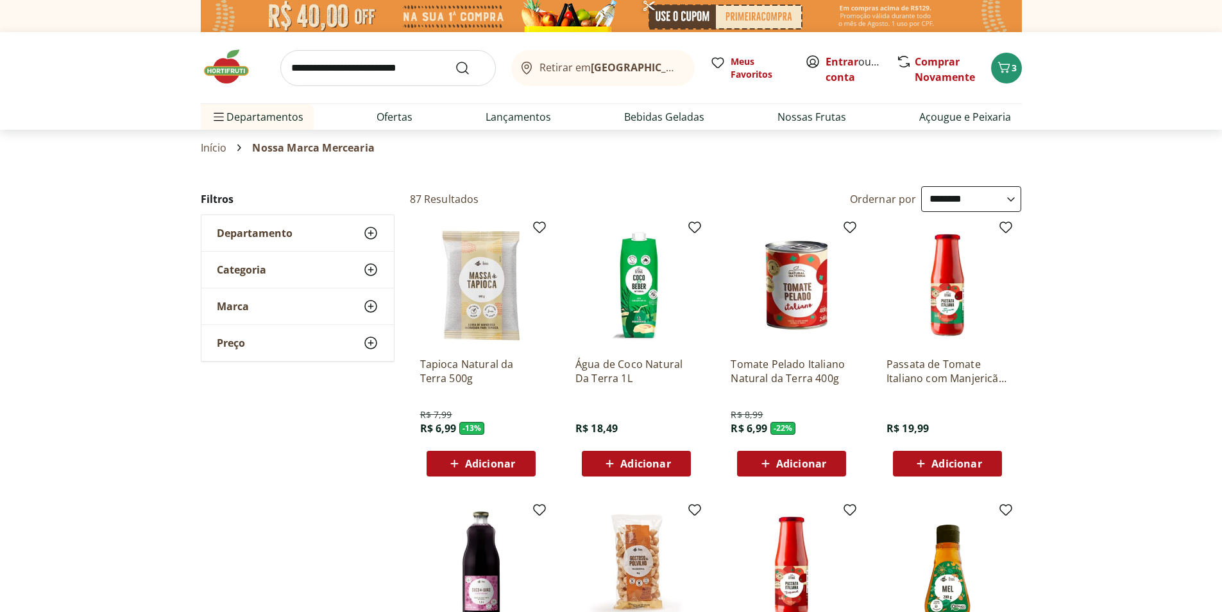
select select "**********"
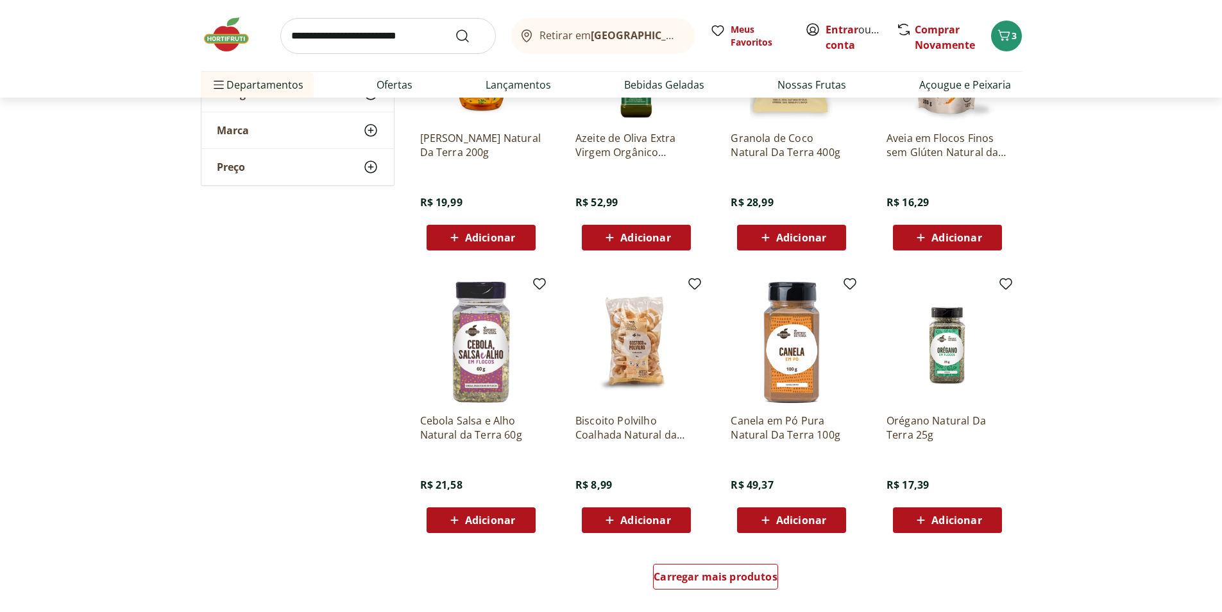
scroll to position [2374, 0]
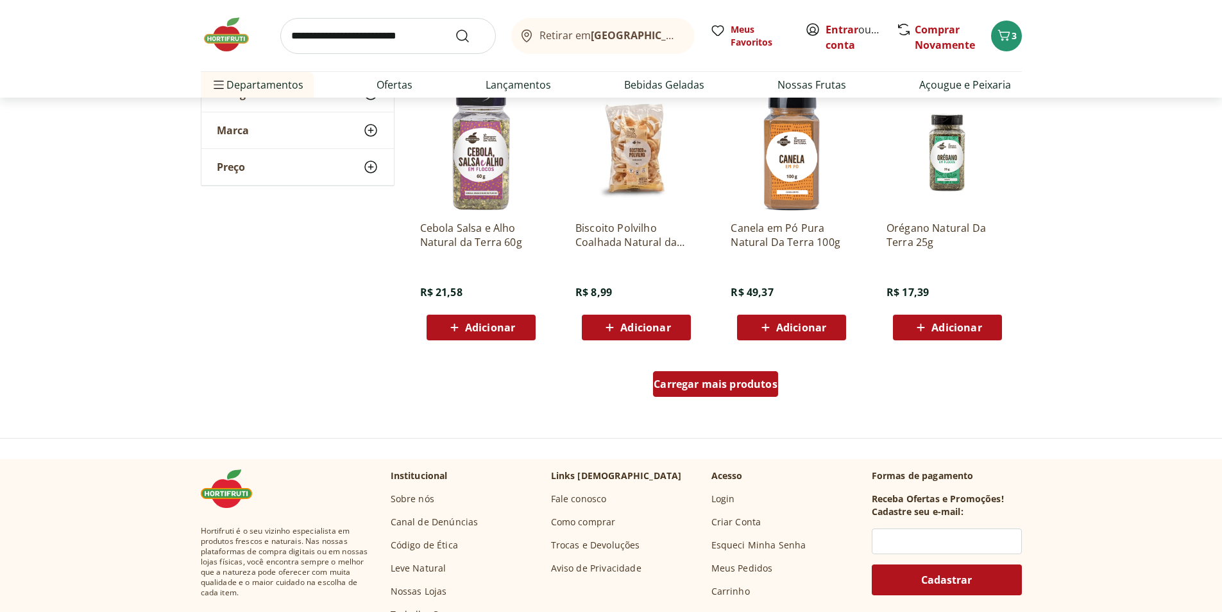
click at [724, 387] on span "Carregar mais produtos" at bounding box center [716, 384] width 124 height 10
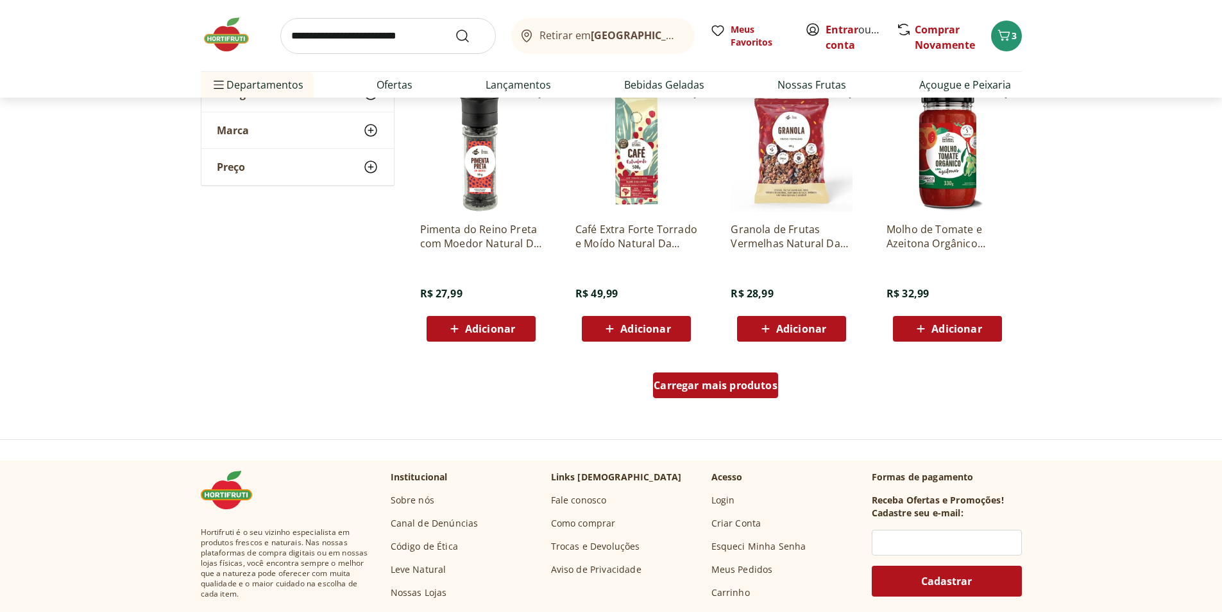
scroll to position [3272, 0]
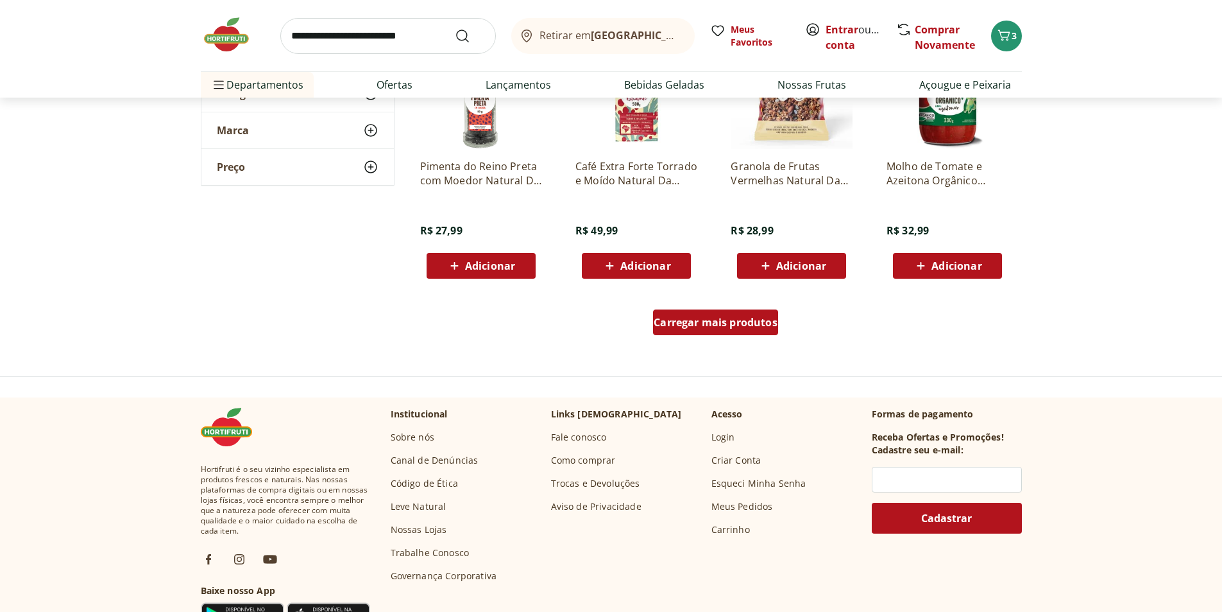
click at [726, 325] on span "Carregar mais produtos" at bounding box center [716, 322] width 124 height 10
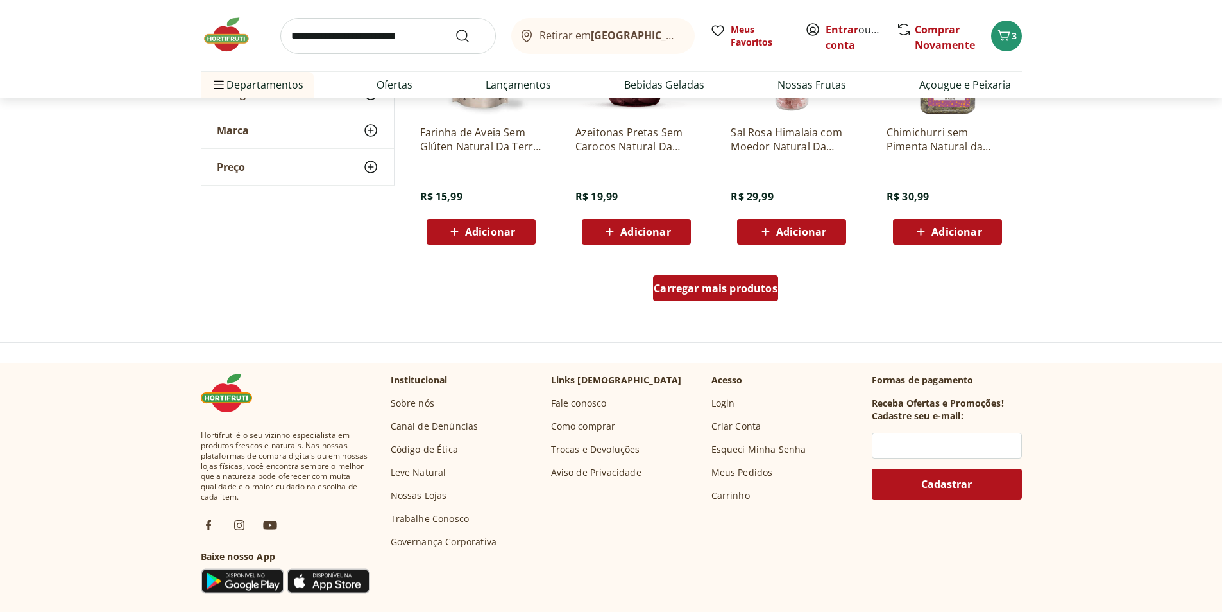
scroll to position [4235, 0]
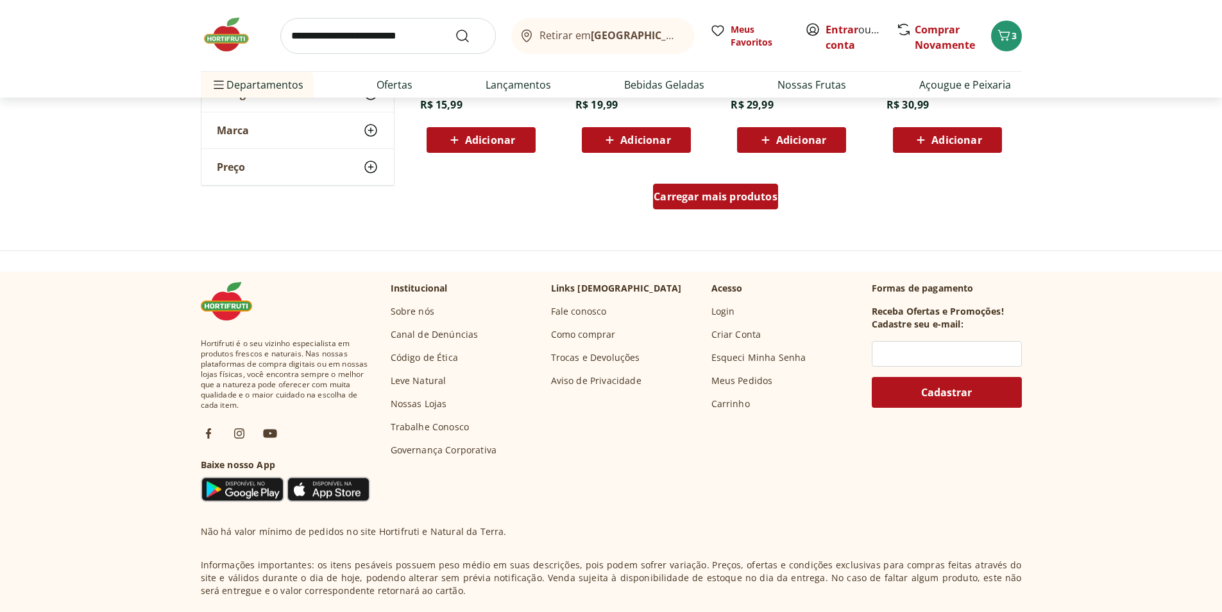
click at [685, 198] on span "Carregar mais produtos" at bounding box center [716, 196] width 124 height 10
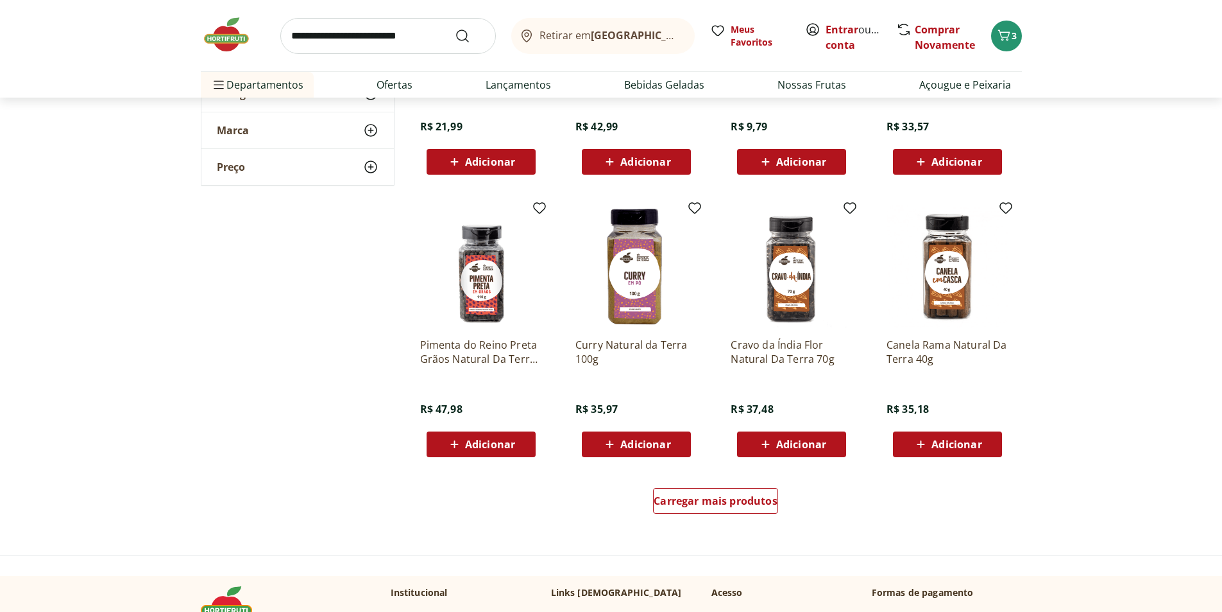
scroll to position [4877, 0]
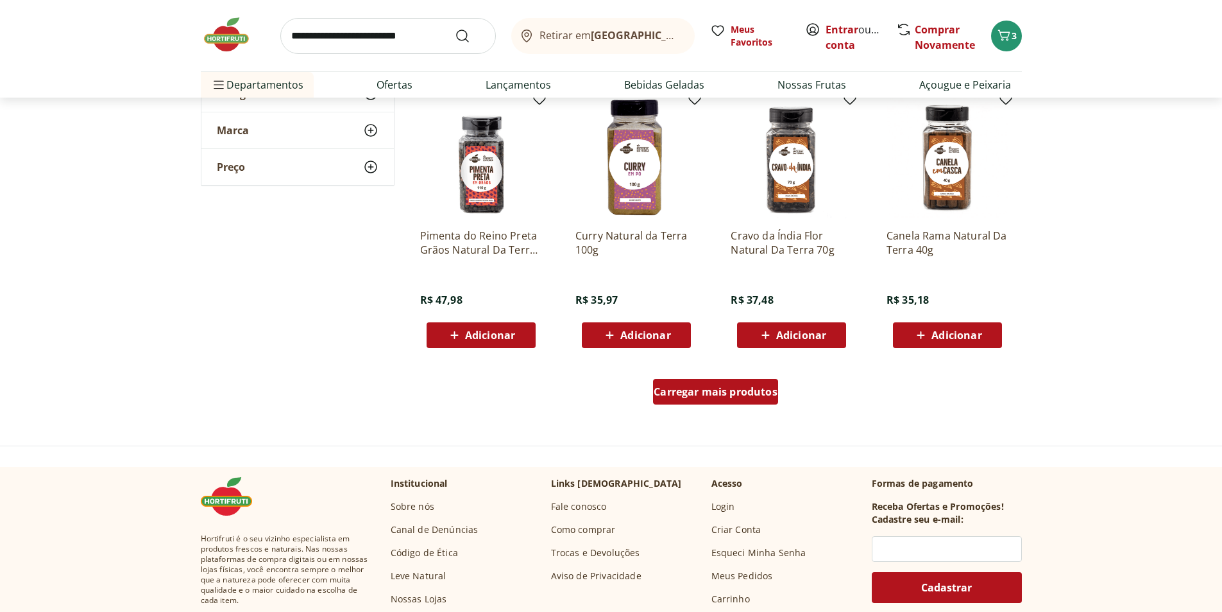
click at [721, 382] on div "Carregar mais produtos" at bounding box center [715, 392] width 125 height 26
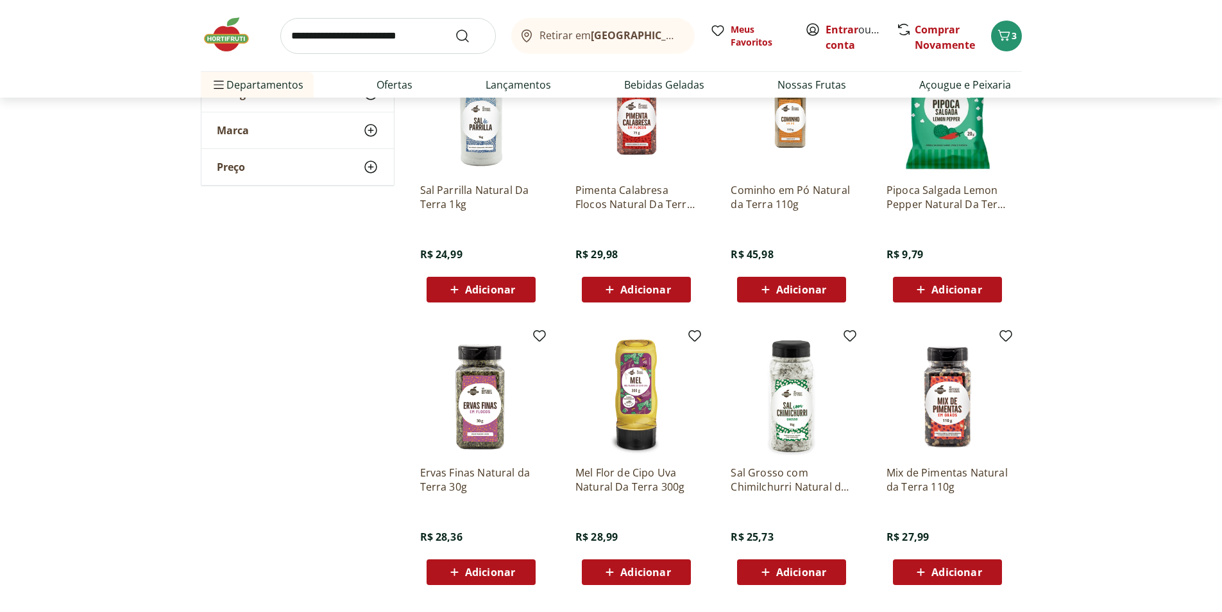
scroll to position [5197, 0]
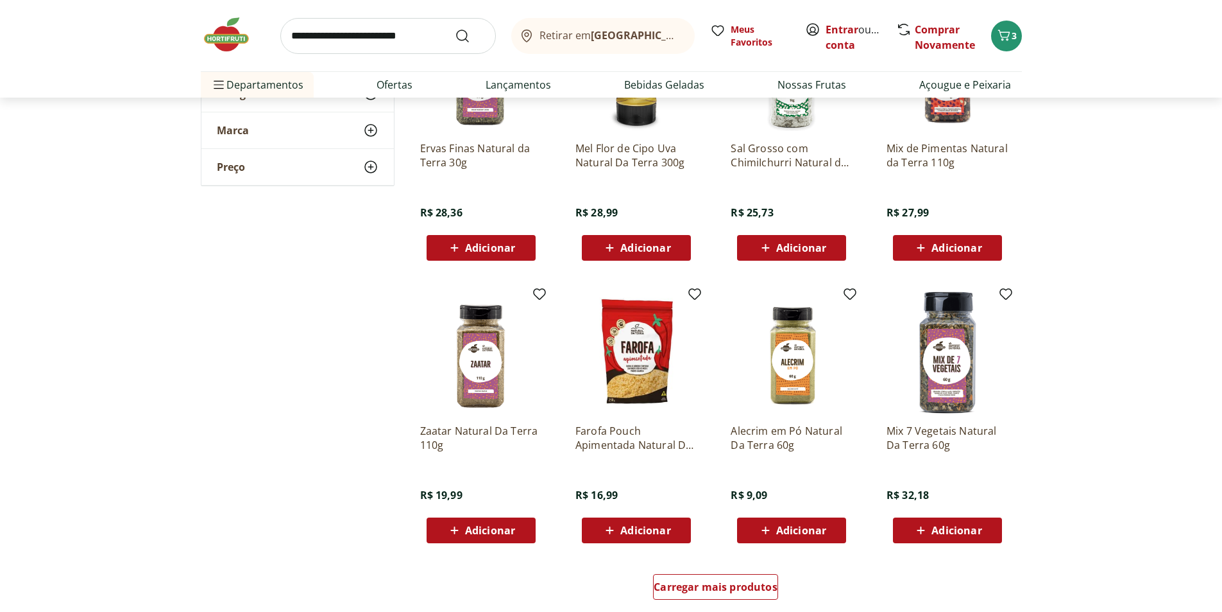
scroll to position [5903, 0]
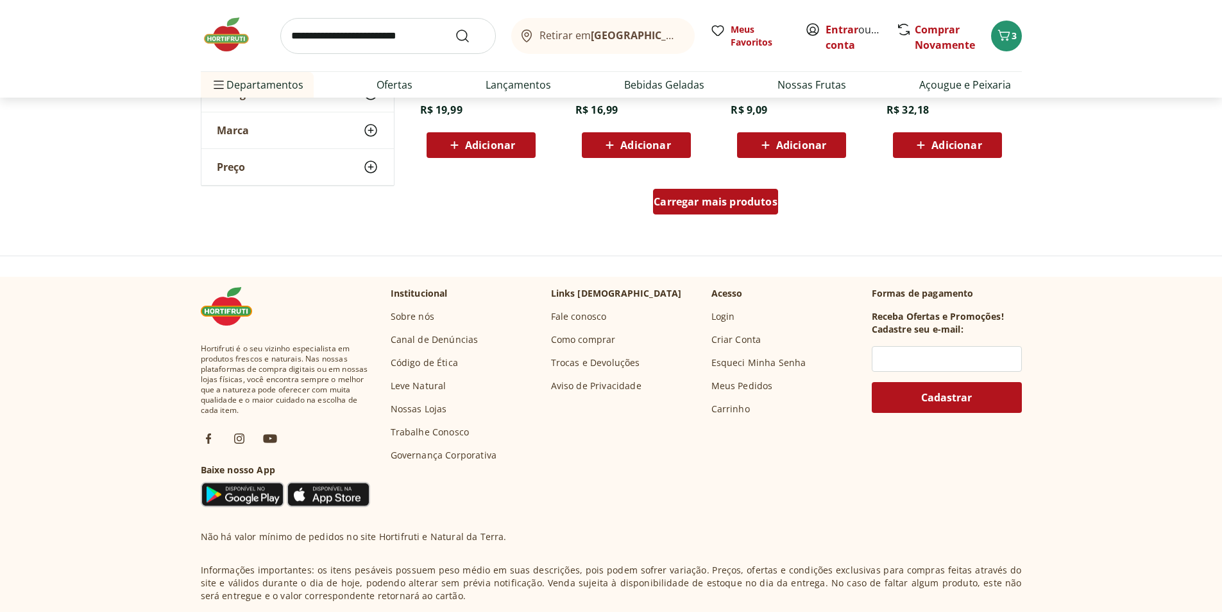
click at [669, 207] on span "Carregar mais produtos" at bounding box center [716, 201] width 124 height 10
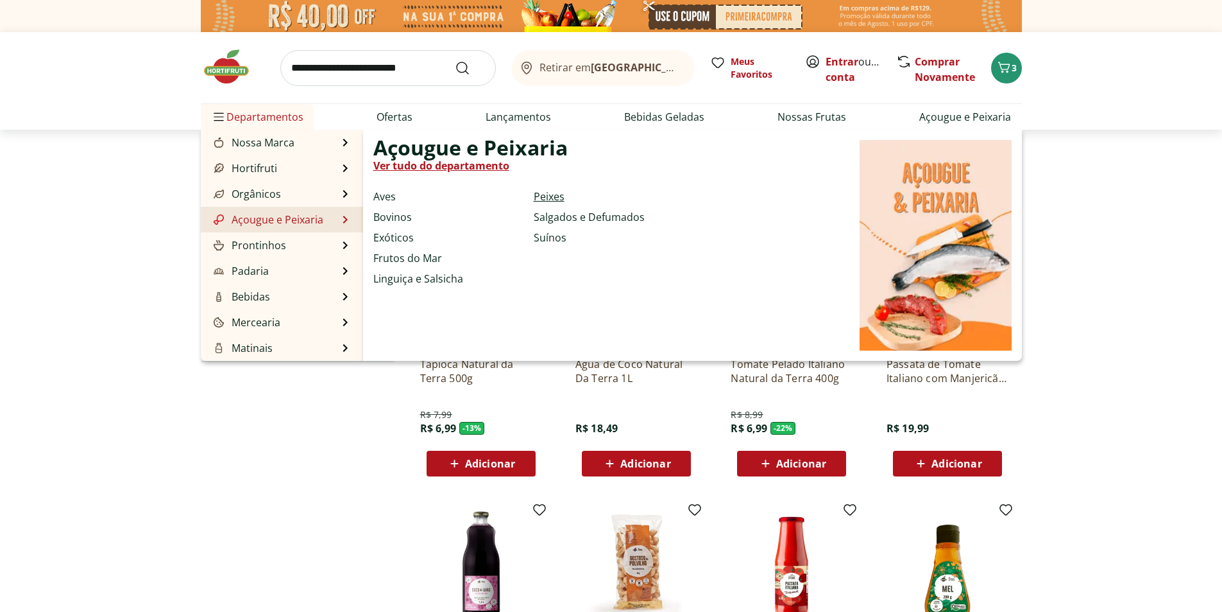
click at [554, 193] on link "Peixes" at bounding box center [549, 196] width 31 height 15
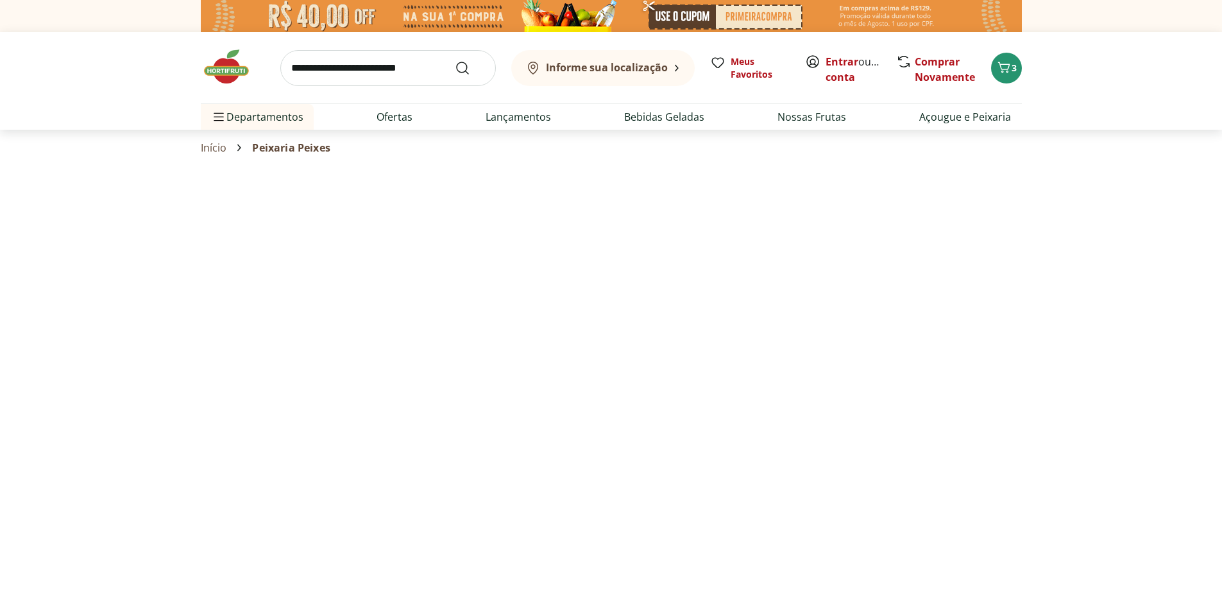
select select "**********"
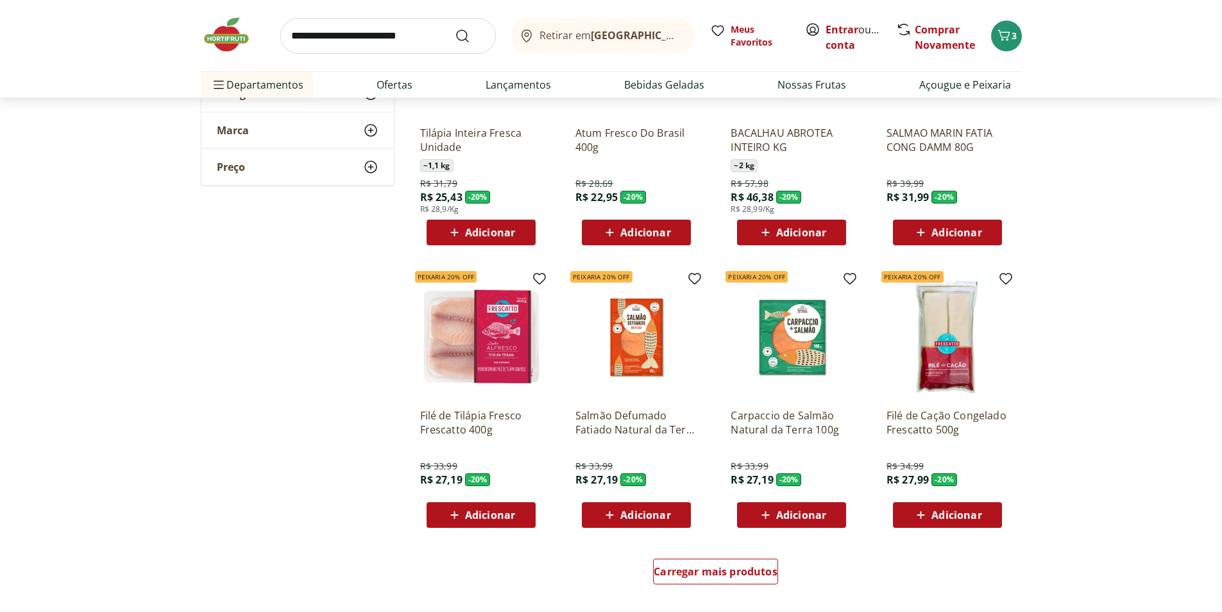
scroll to position [706, 0]
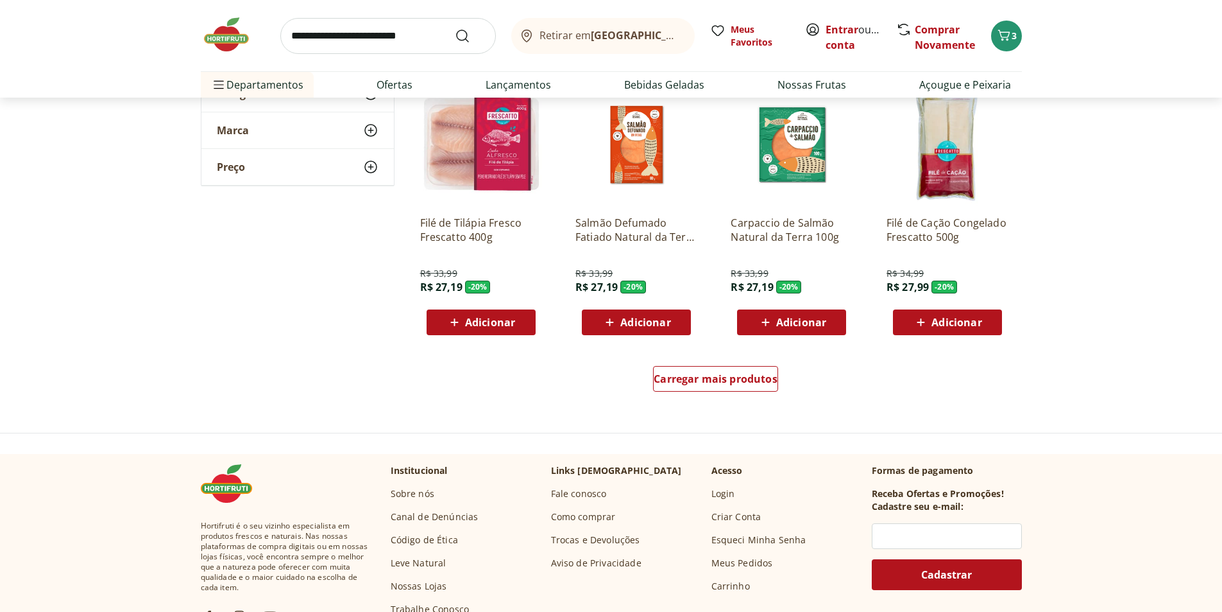
click at [696, 408] on div "Carregar mais produtos" at bounding box center [716, 381] width 622 height 62
click at [703, 384] on span "Carregar mais produtos" at bounding box center [716, 378] width 124 height 10
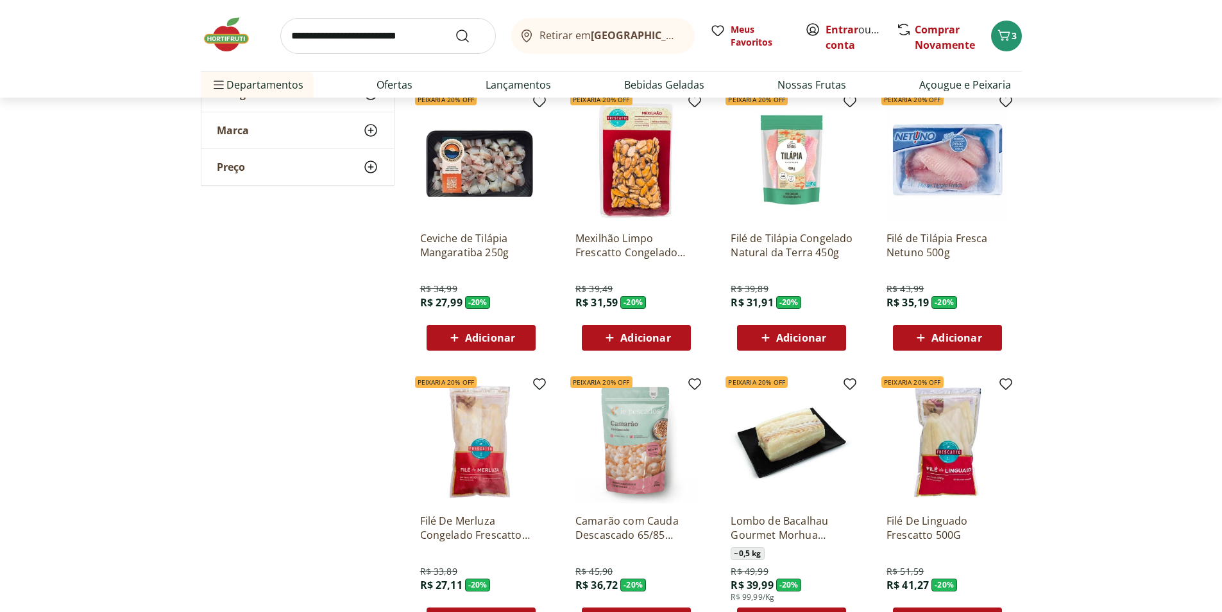
scroll to position [1219, 0]
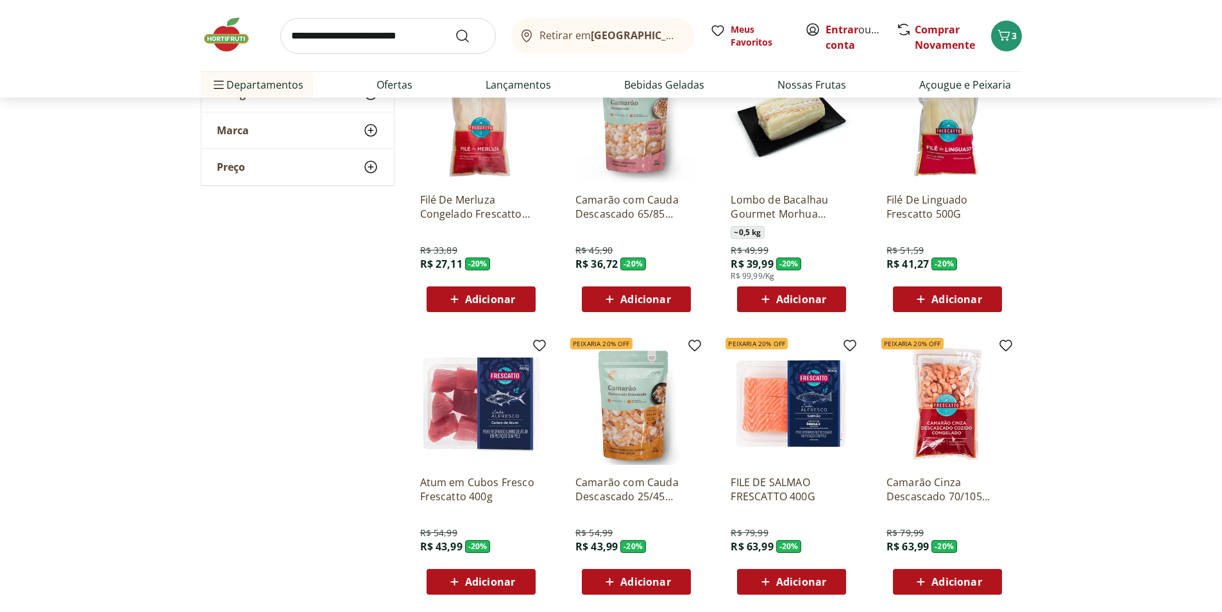
scroll to position [1540, 0]
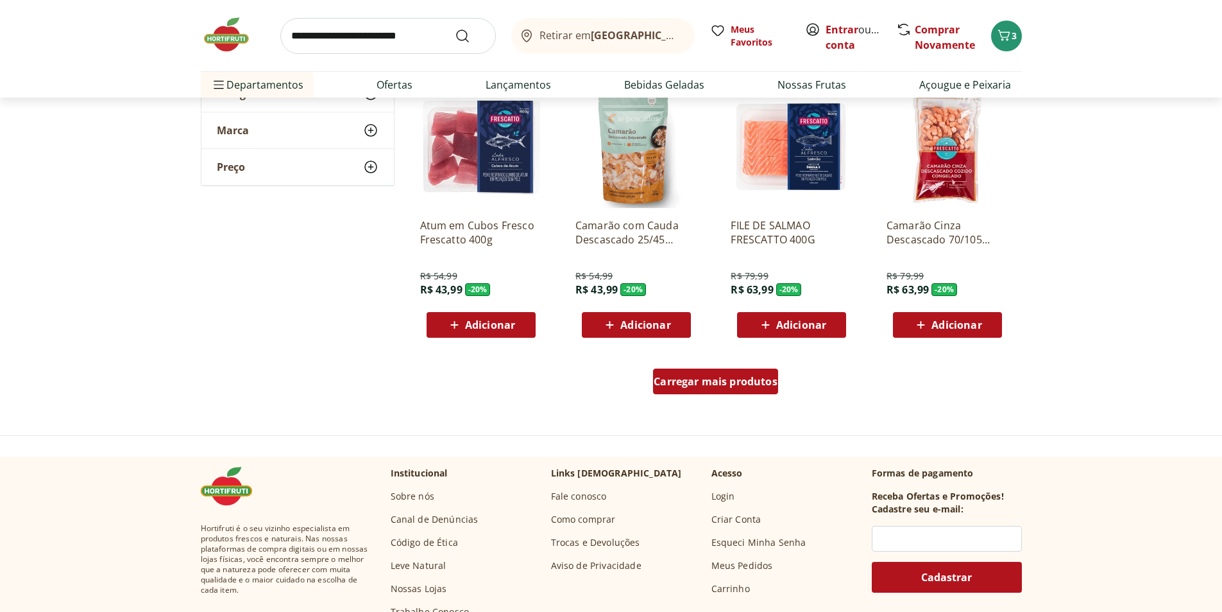
click at [703, 384] on span "Carregar mais produtos" at bounding box center [716, 381] width 124 height 10
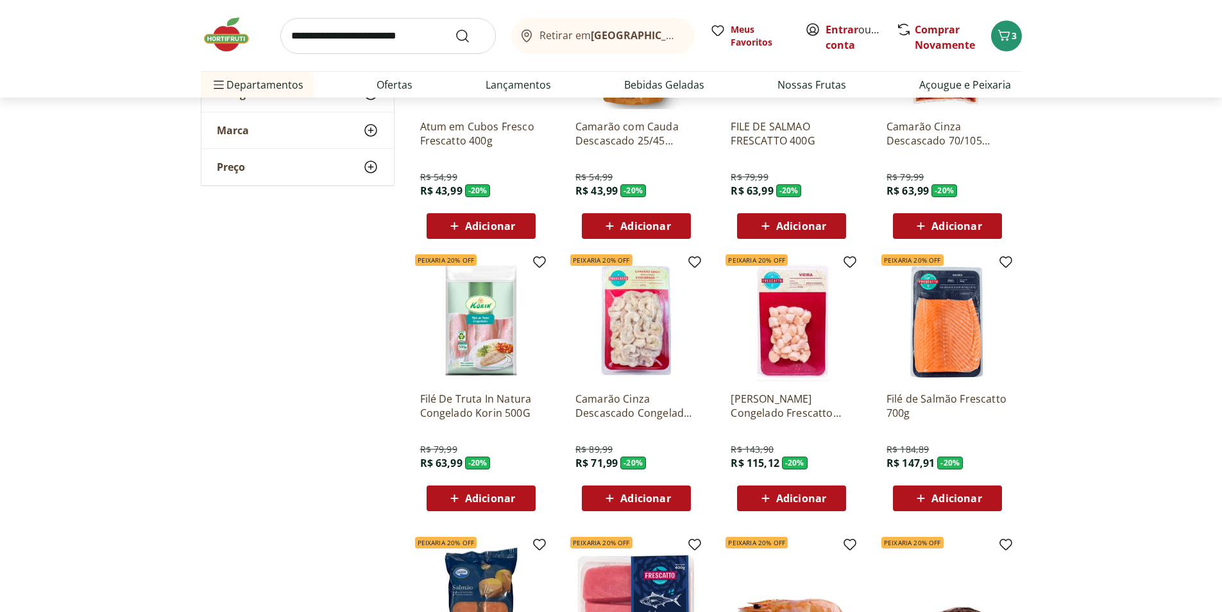
scroll to position [1797, 0]
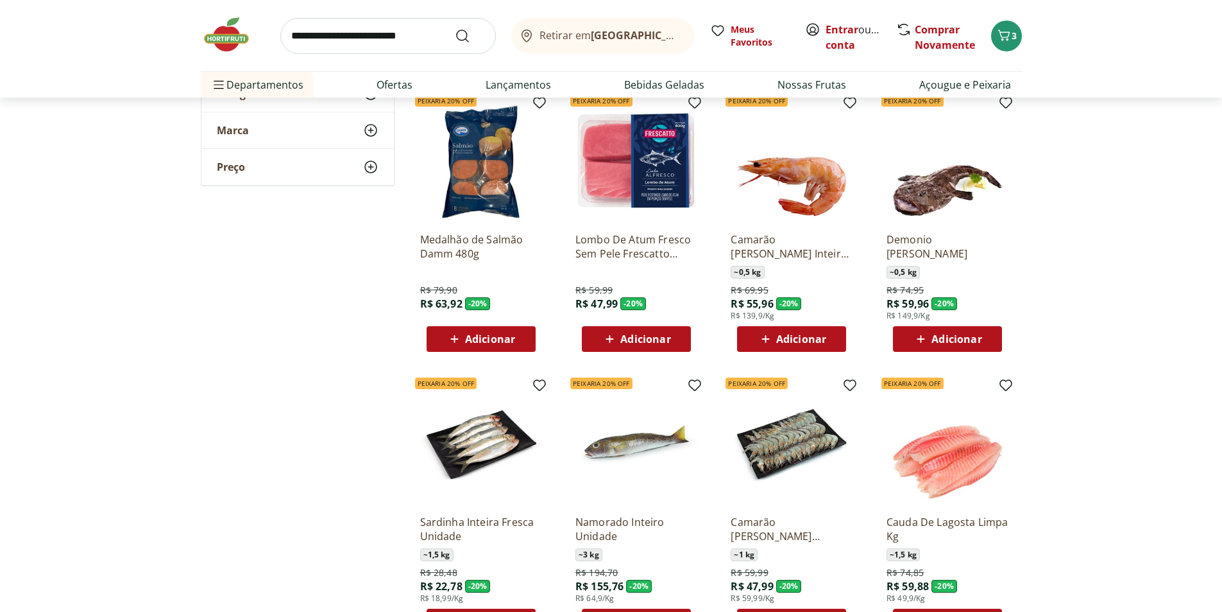
scroll to position [2246, 0]
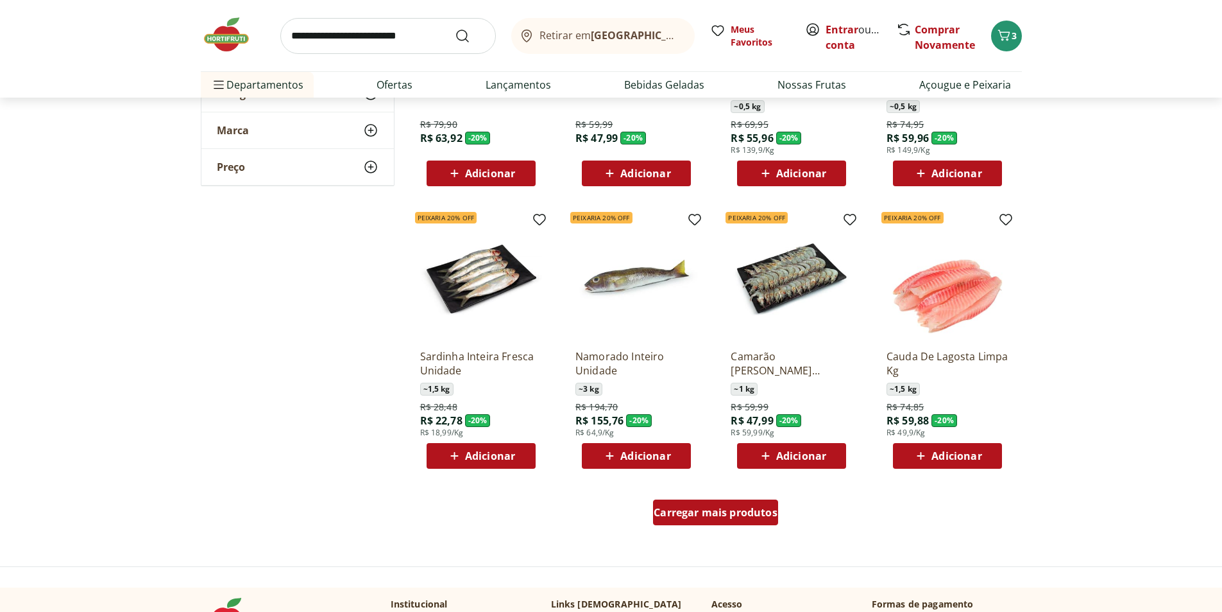
click at [733, 511] on span "Carregar mais produtos" at bounding box center [716, 512] width 124 height 10
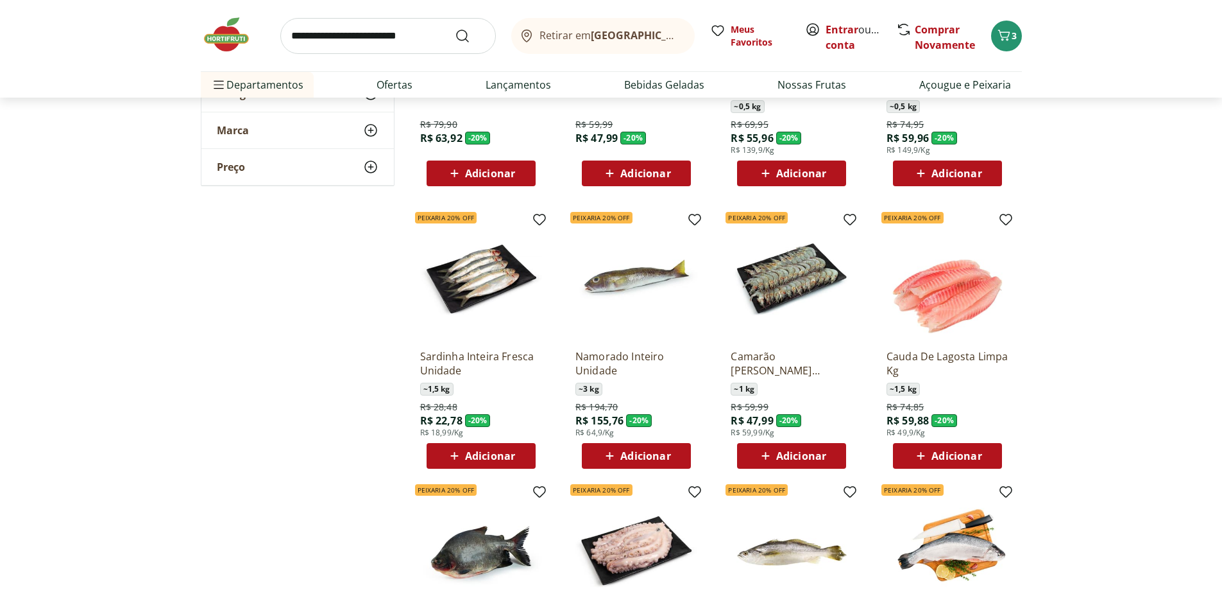
scroll to position [2502, 0]
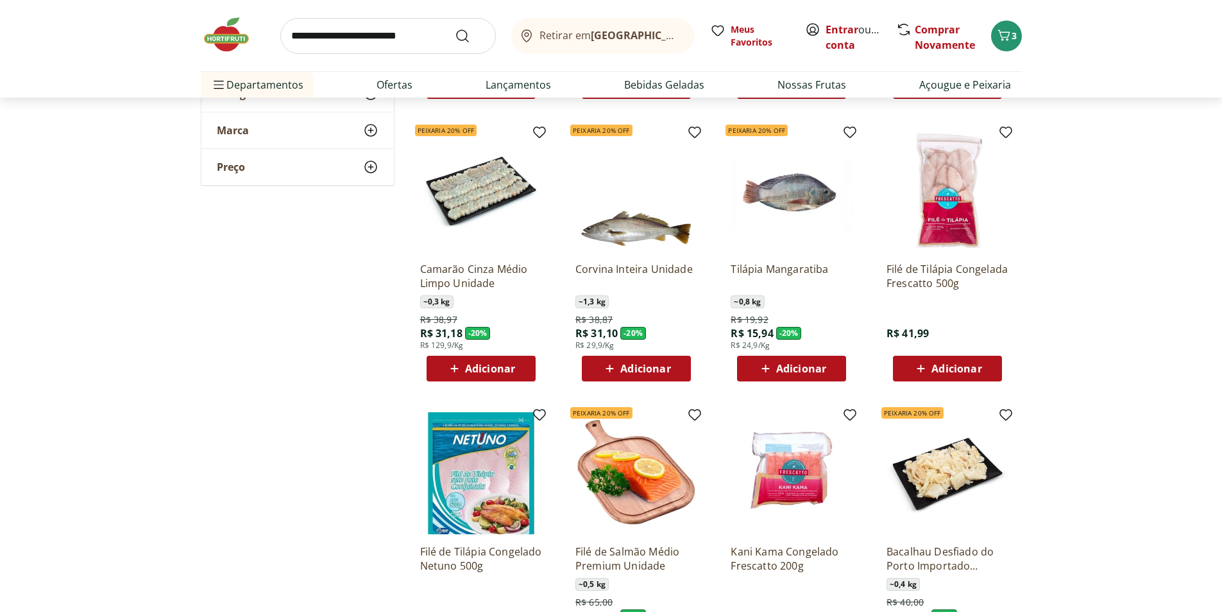
scroll to position [3144, 0]
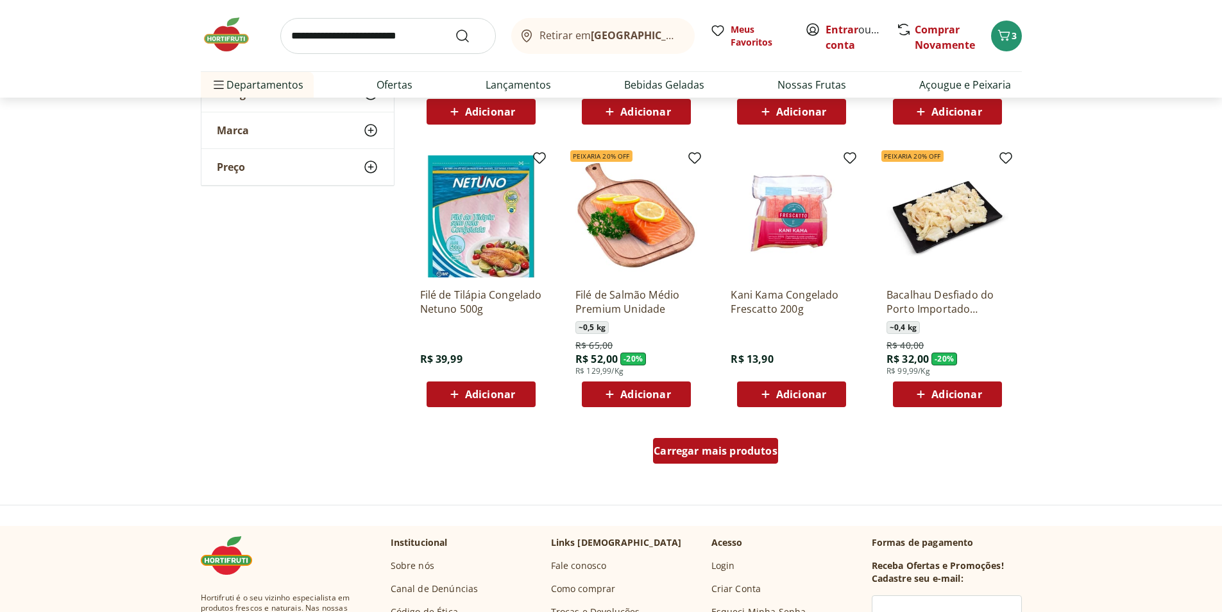
click at [736, 458] on div "Carregar mais produtos" at bounding box center [715, 451] width 125 height 26
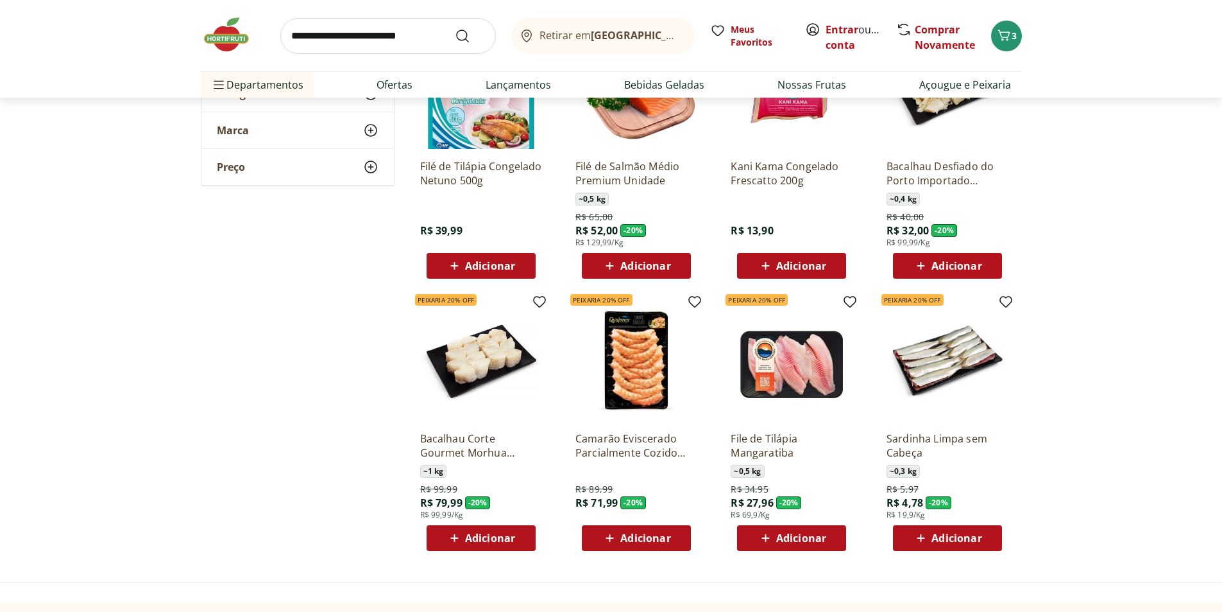
scroll to position [3529, 0]
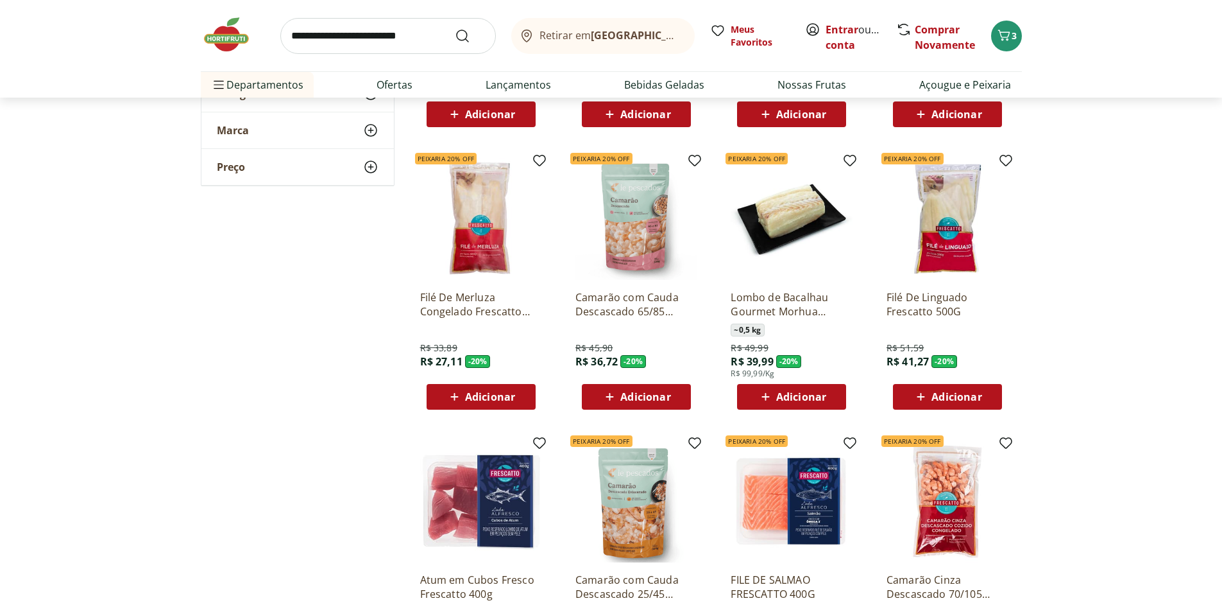
scroll to position [860, 0]
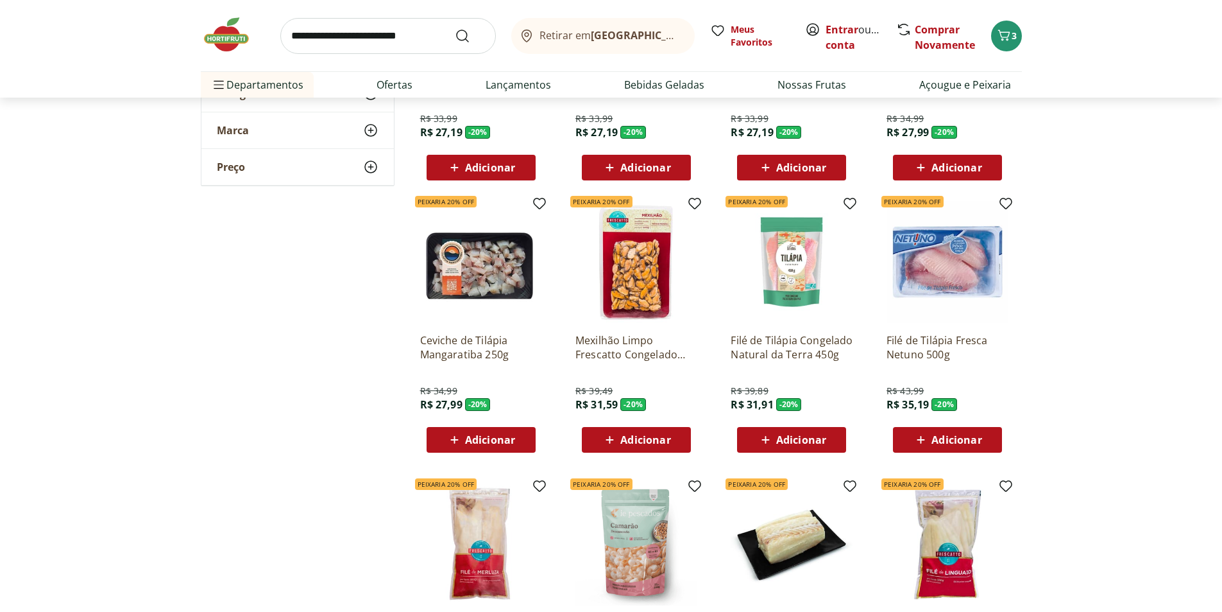
click at [462, 255] on img at bounding box center [481, 262] width 122 height 122
